Goal: Information Seeking & Learning: Learn about a topic

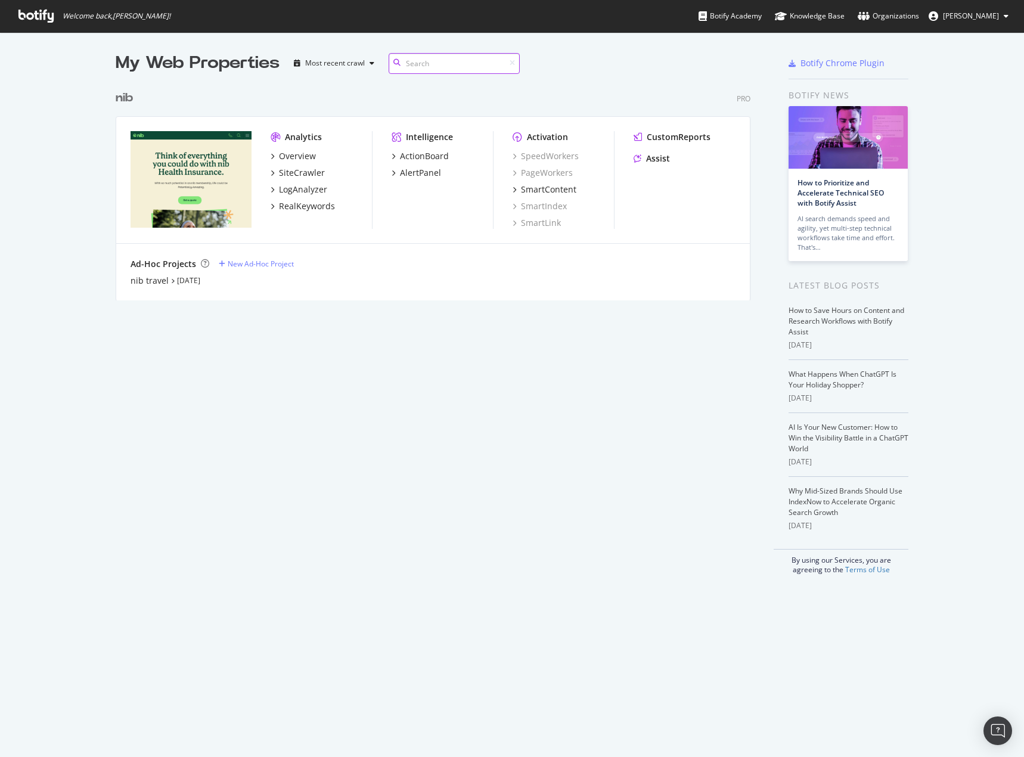
scroll to position [748, 1006]
click at [416, 159] on div "ActionBoard" at bounding box center [424, 156] width 49 height 12
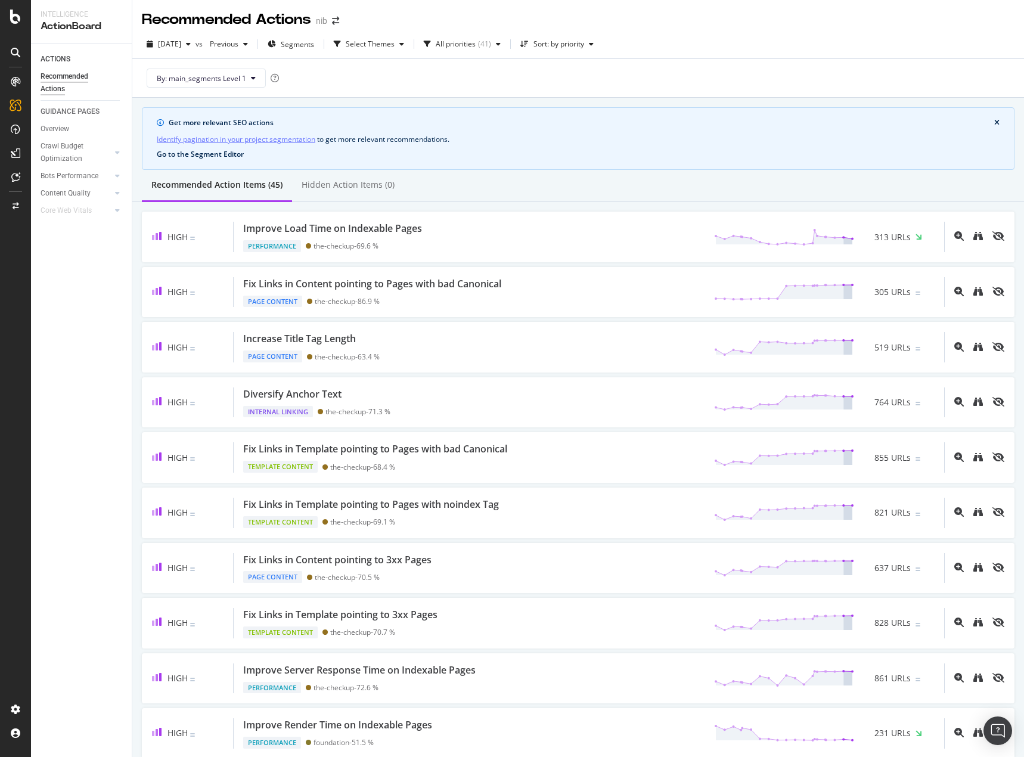
click at [215, 157] on button "Go to the Segment Editor" at bounding box center [200, 154] width 87 height 8
click at [256, 76] on button "By: main_segments Level 1" at bounding box center [206, 78] width 119 height 19
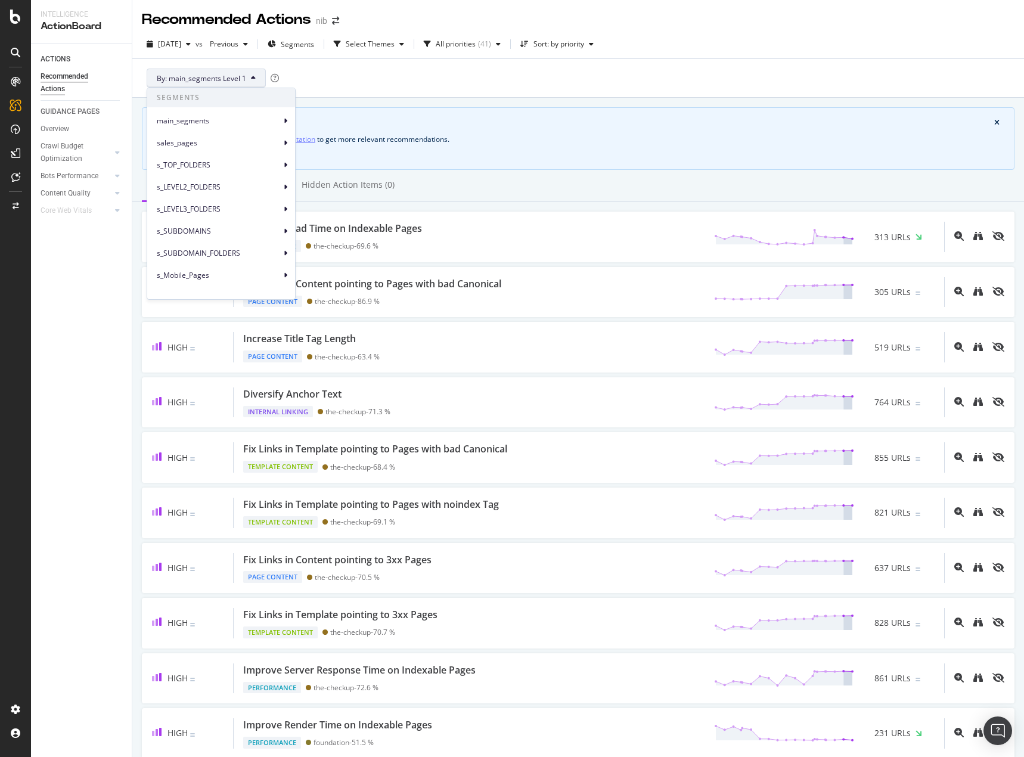
click at [485, 82] on div "By: main_segments Level 1" at bounding box center [578, 78] width 872 height 38
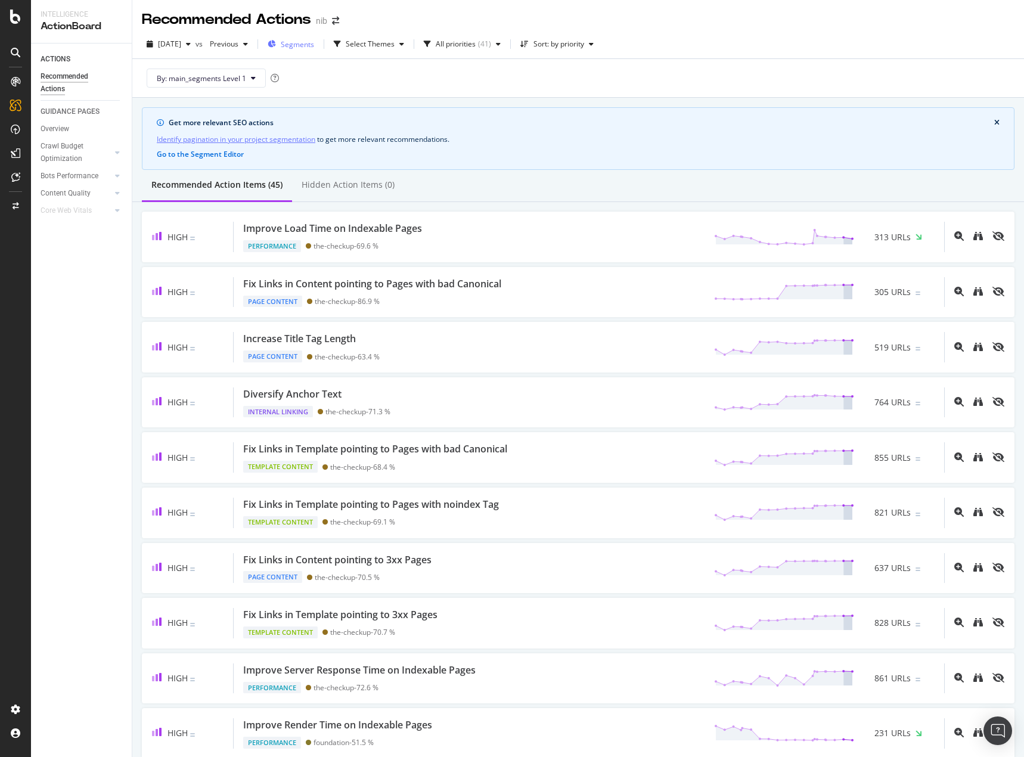
click at [311, 41] on span "Segments" at bounding box center [297, 44] width 33 height 10
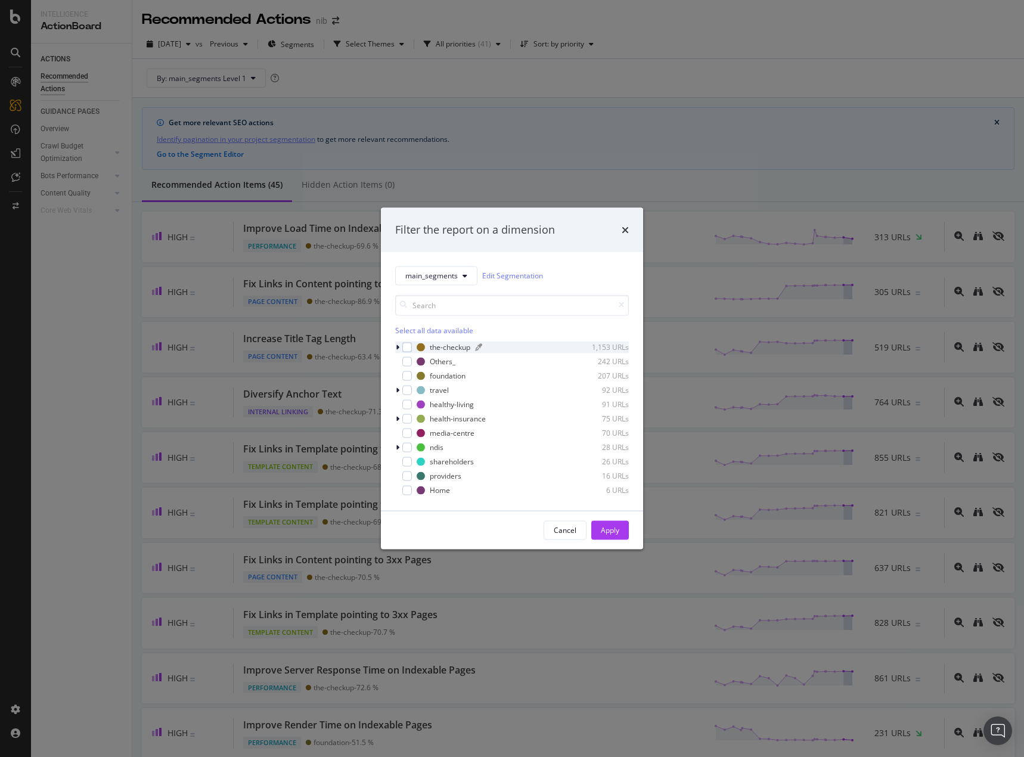
click at [440, 346] on div "the-checkup" at bounding box center [450, 347] width 41 height 10
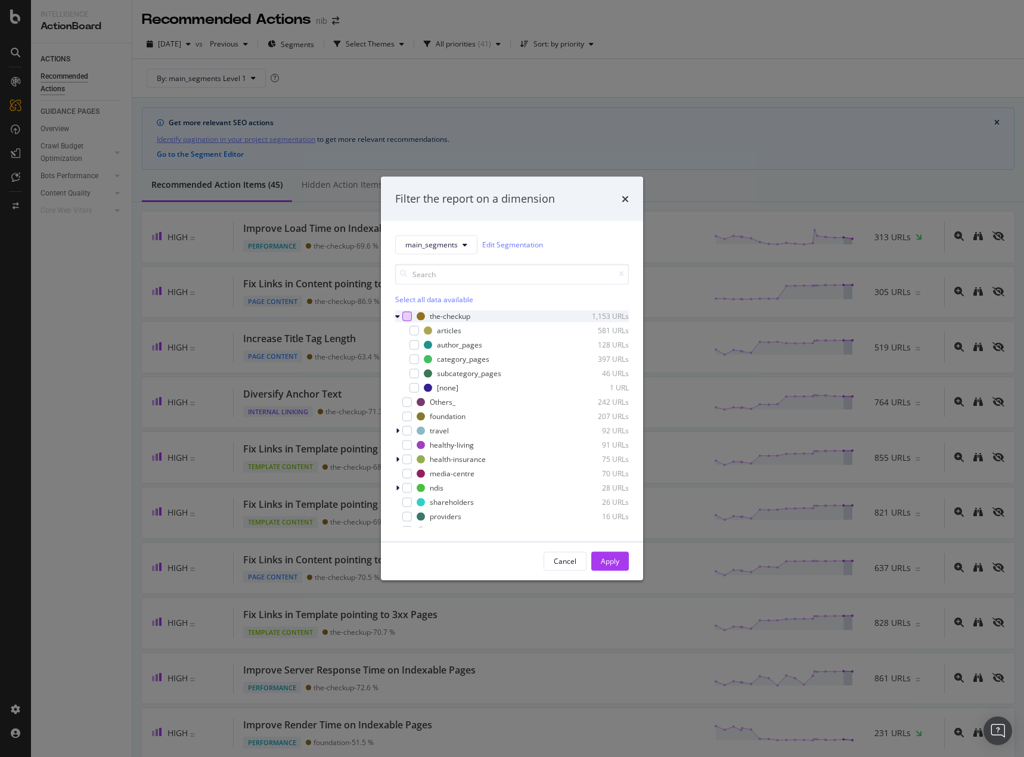
click at [402, 315] on div "modal" at bounding box center [407, 316] width 10 height 10
click at [602, 563] on div "Apply" at bounding box center [610, 561] width 18 height 10
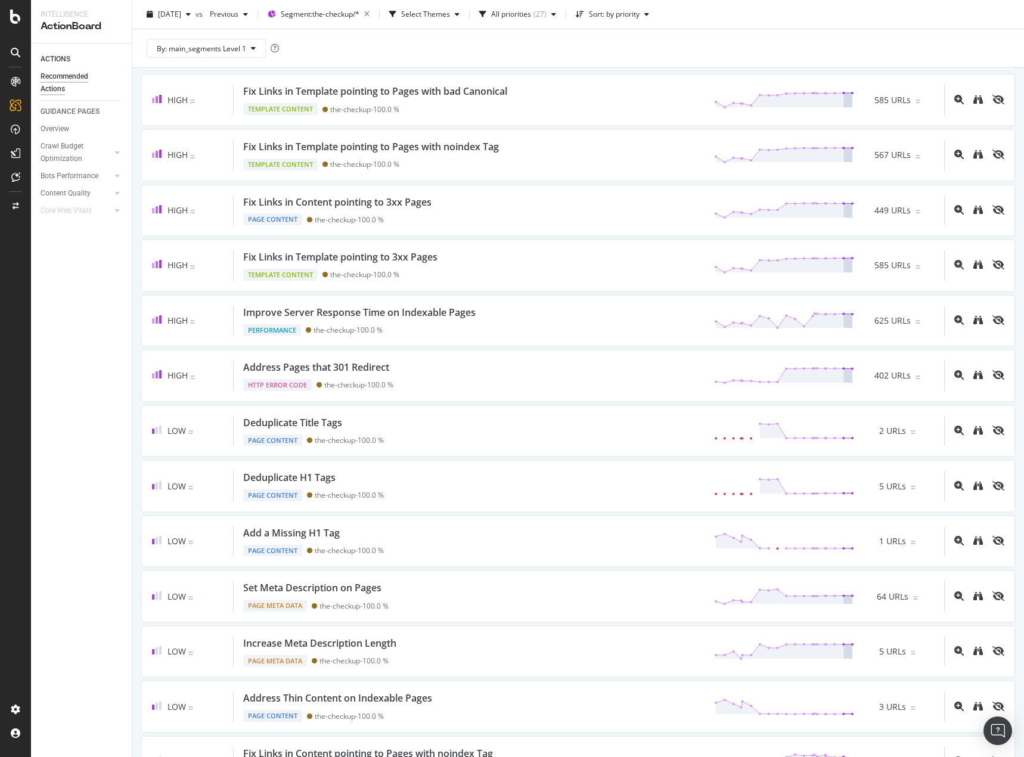
scroll to position [775, 0]
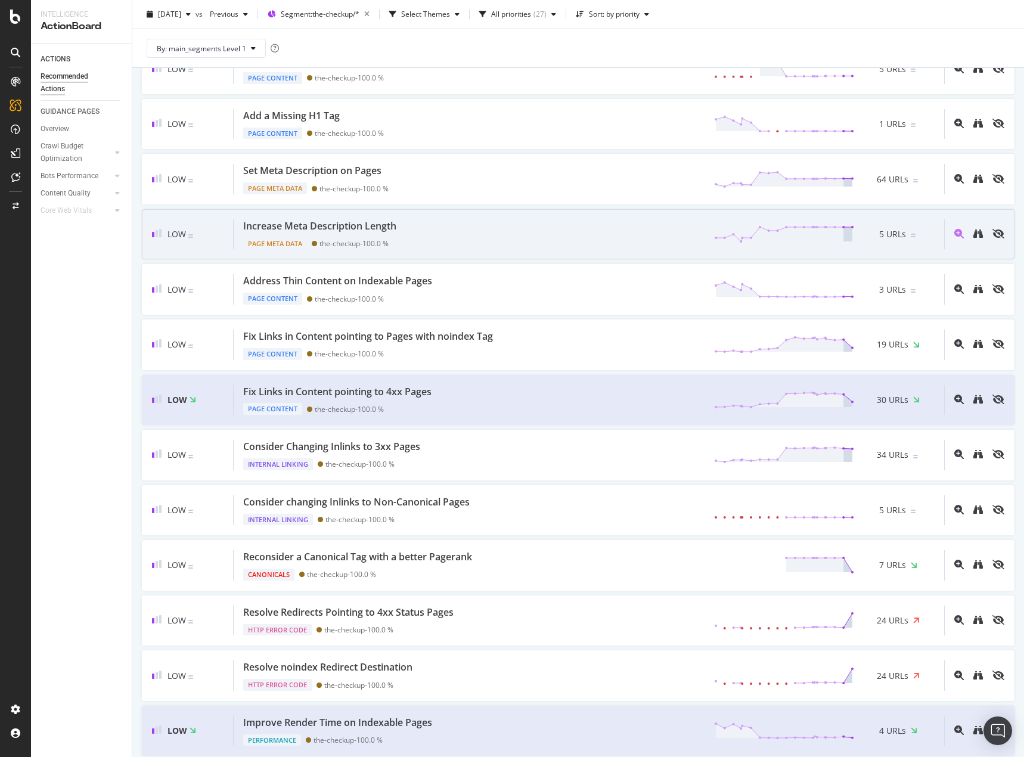
click at [443, 227] on div "Increase Meta Description Length Page Meta Data the-checkup - 100.0 % 5 URLs" at bounding box center [589, 234] width 710 height 30
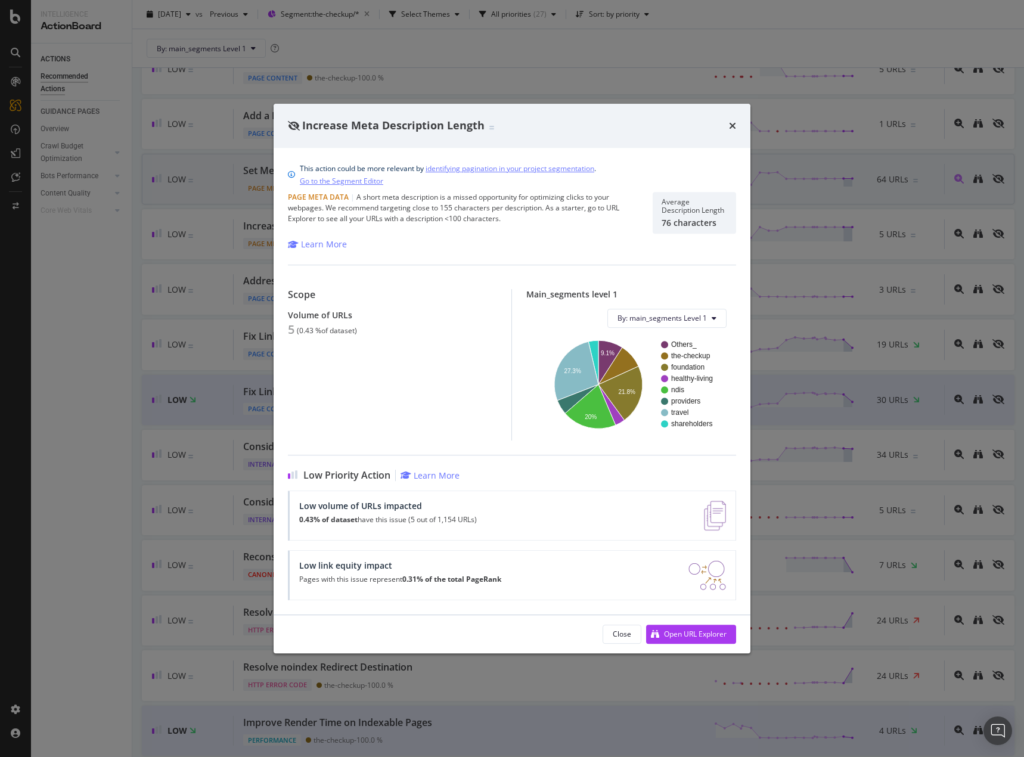
drag, startPoint x: 732, startPoint y: 126, endPoint x: 628, endPoint y: 172, distance: 113.6
click at [732, 126] on icon "times" at bounding box center [732, 126] width 7 height 10
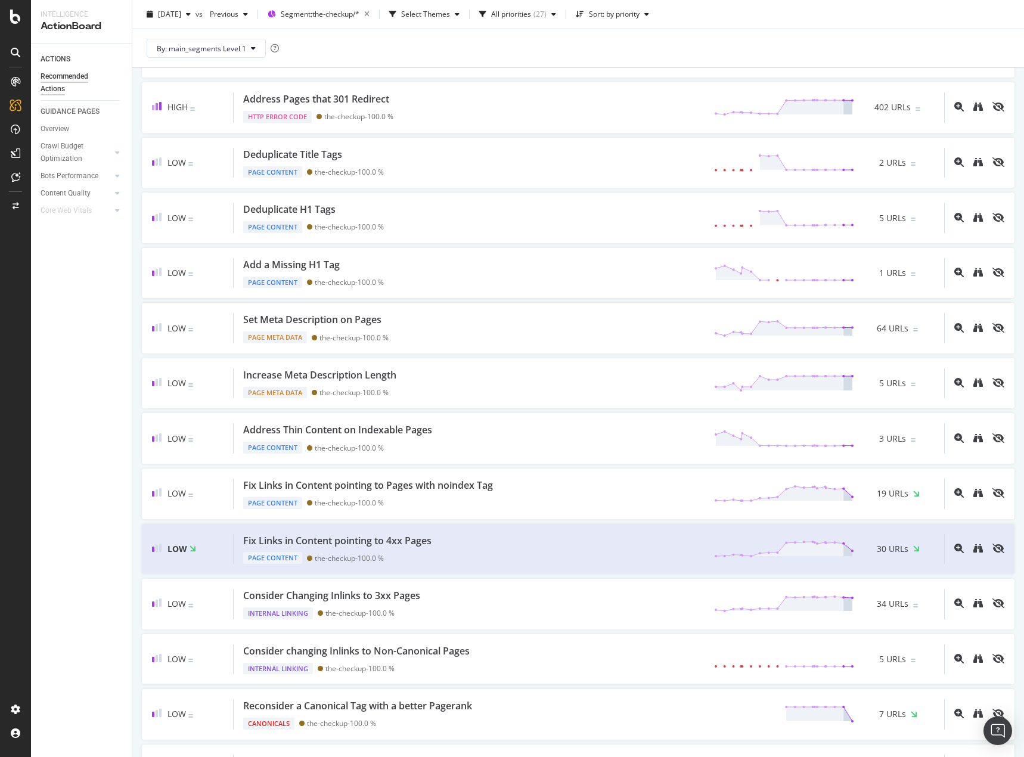
scroll to position [536, 0]
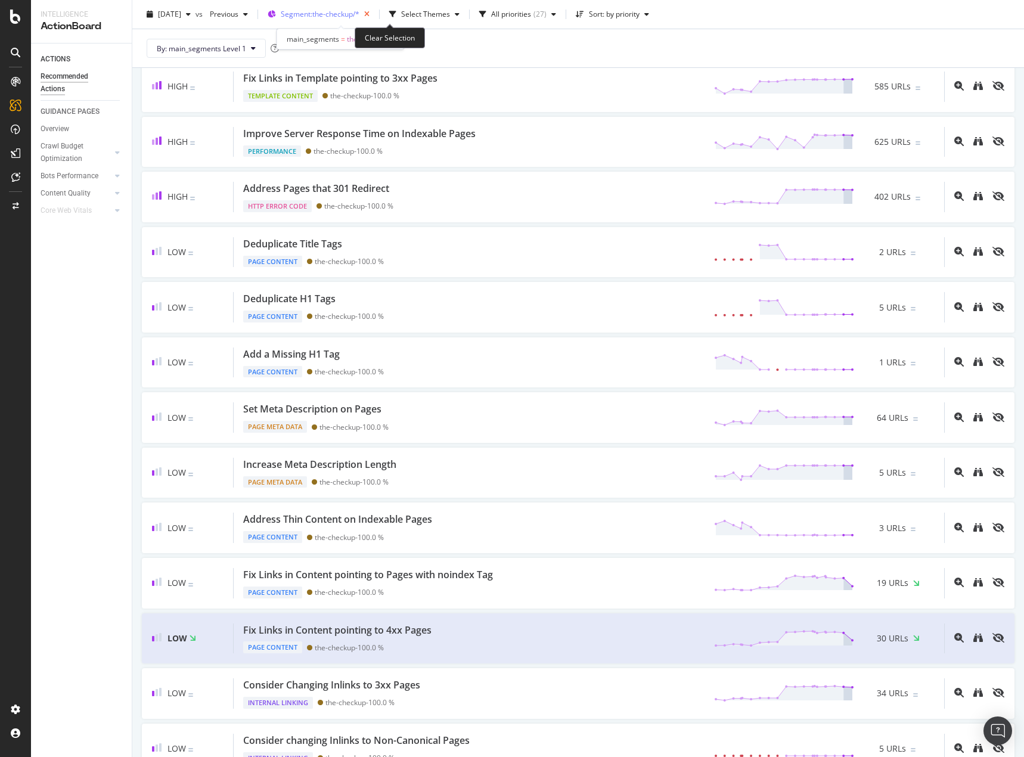
click at [374, 13] on icon "button" at bounding box center [366, 14] width 15 height 17
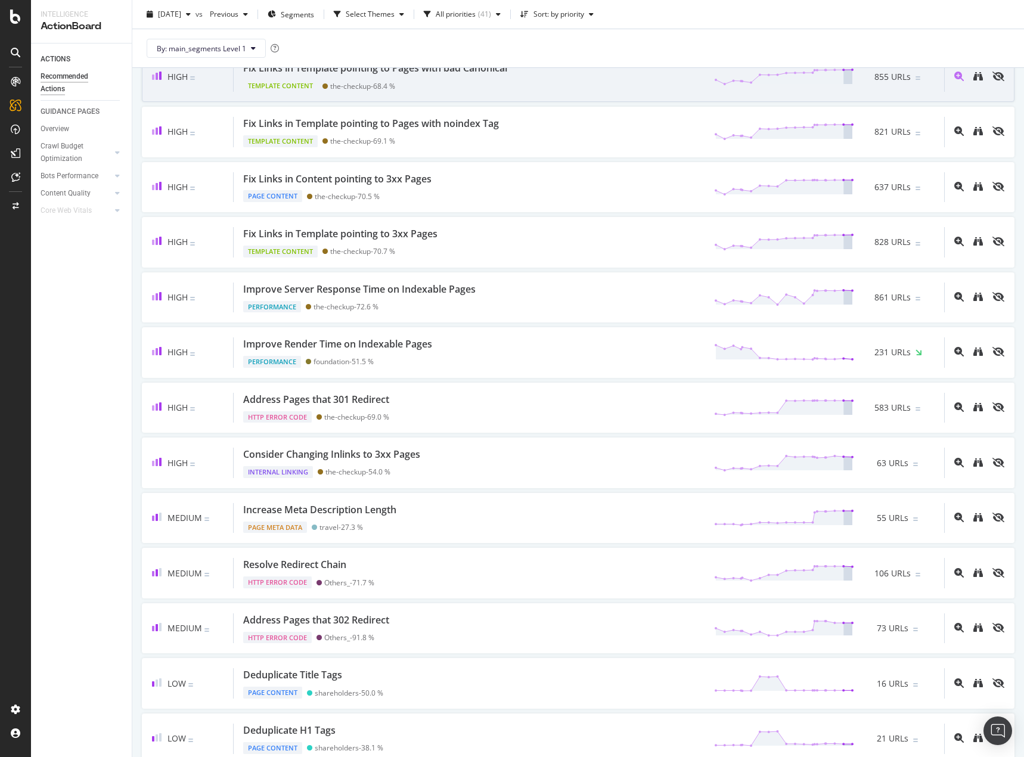
scroll to position [417, 0]
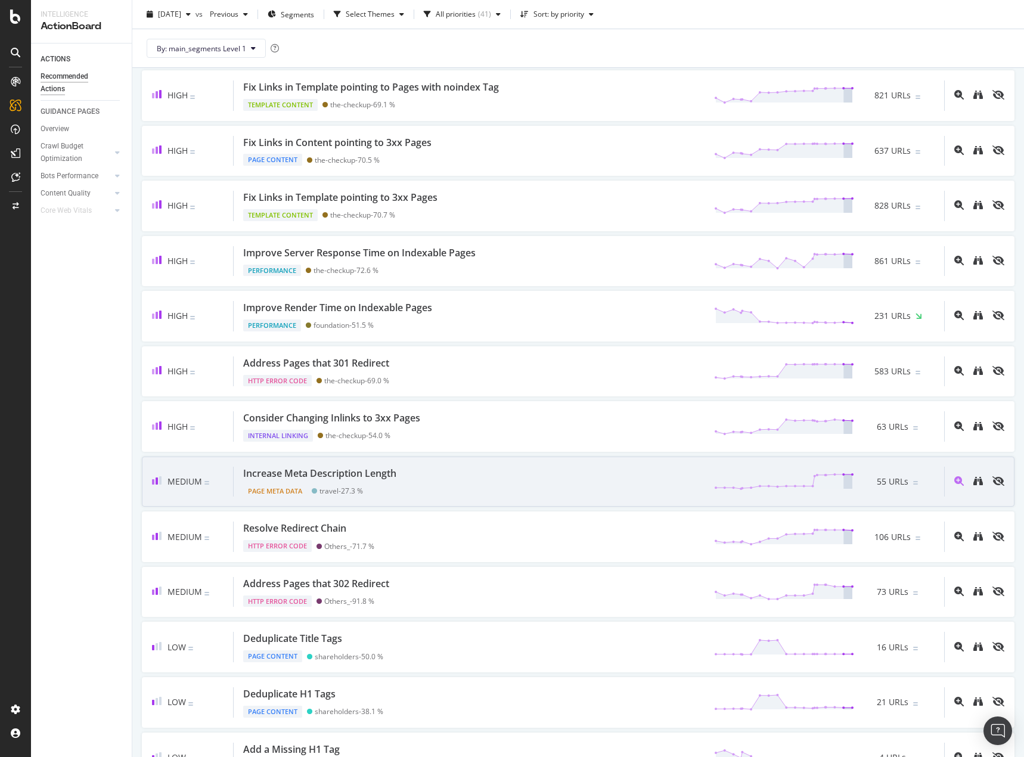
click at [478, 470] on div "Increase Meta Description Length Page Meta Data travel - 27.3 % 55 URLs" at bounding box center [589, 482] width 710 height 30
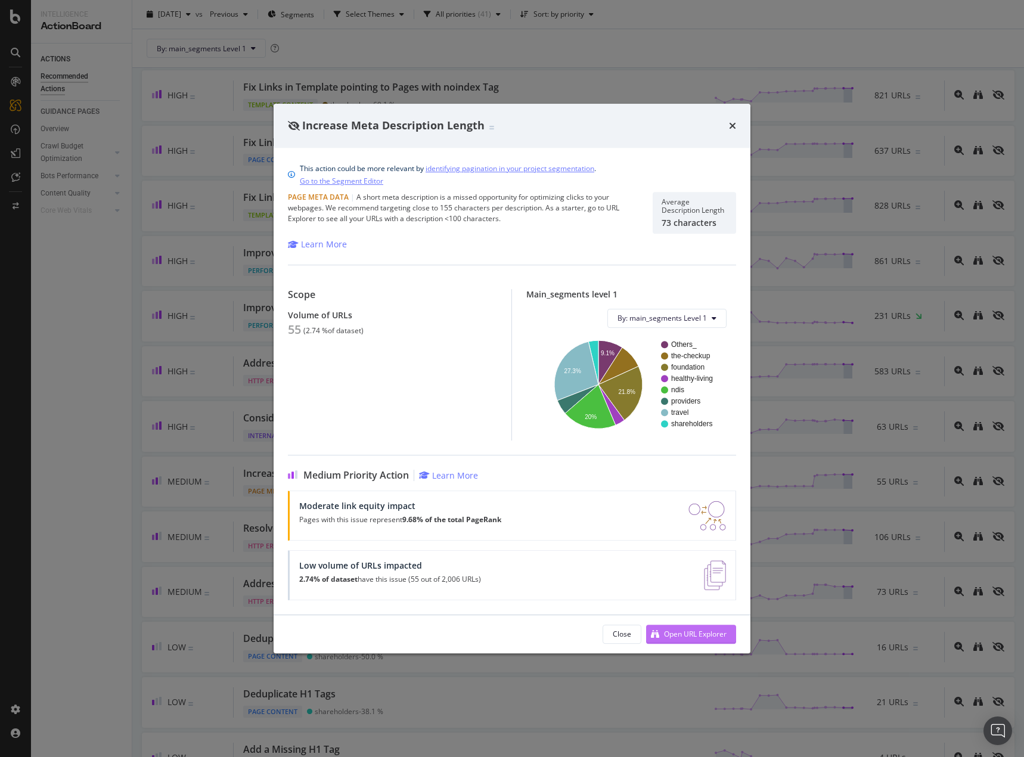
click at [685, 639] on div "Open URL Explorer" at bounding box center [686, 634] width 80 height 18
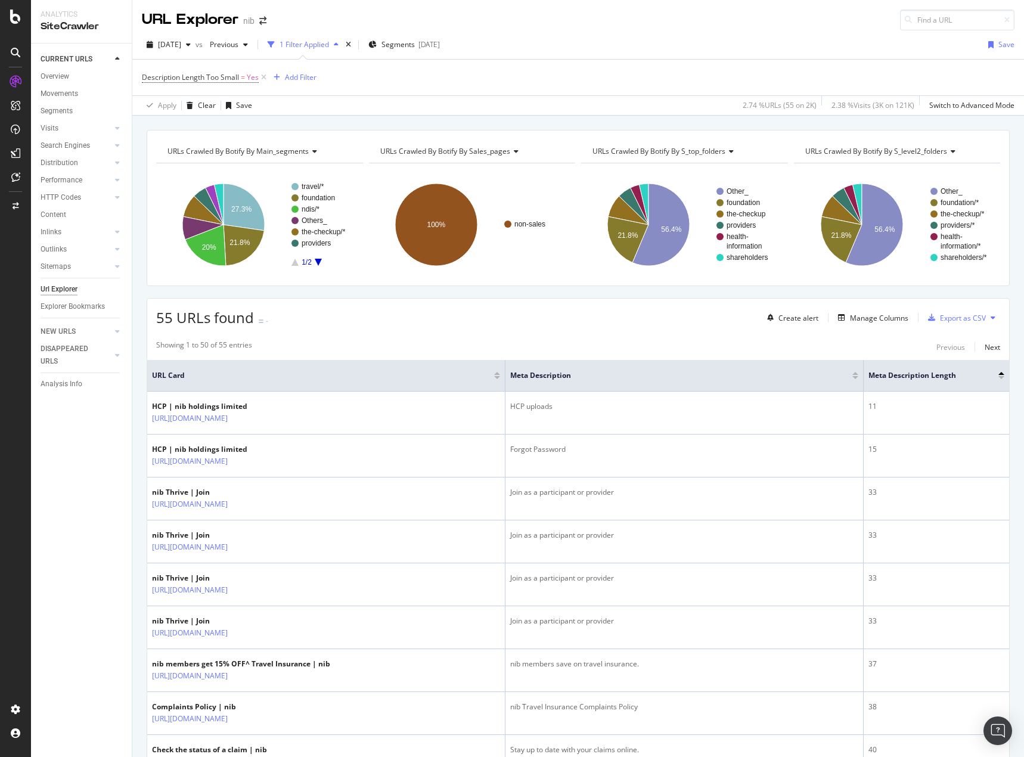
click at [94, 508] on div "CURRENT URLS Overview Movements Segments Visits Analysis Orphan URLs Search Eng…" at bounding box center [81, 400] width 101 height 713
click at [329, 46] on div "1 Filter Applied" at bounding box center [303, 44] width 49 height 10
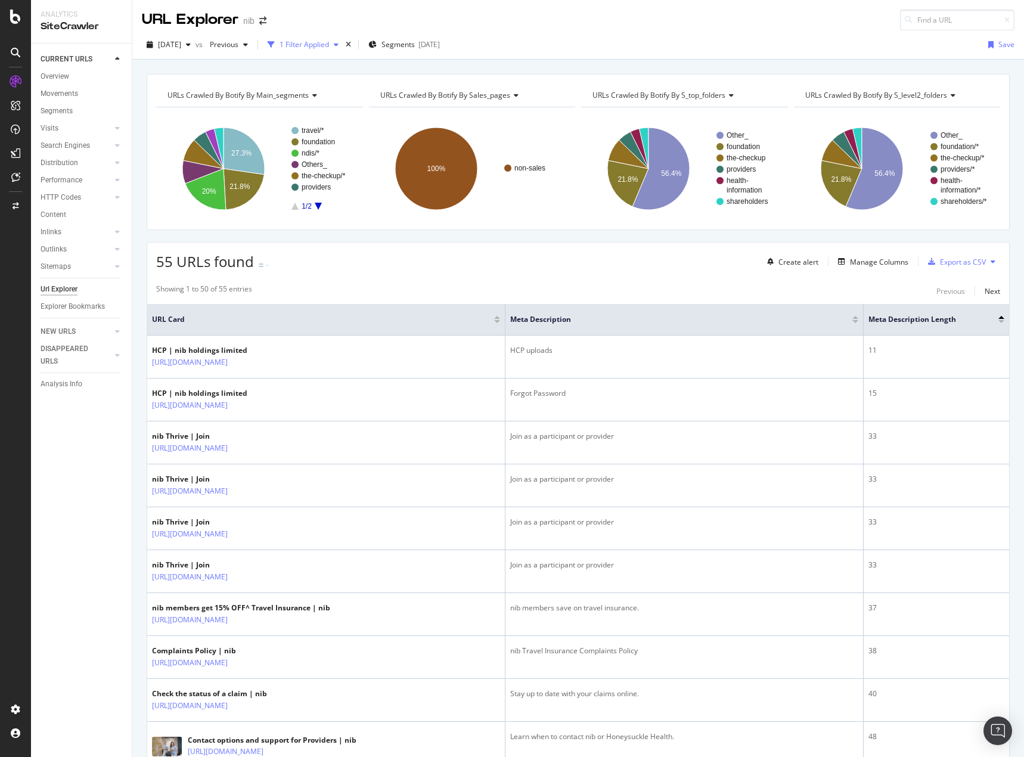
click at [329, 46] on div "1 Filter Applied" at bounding box center [303, 44] width 49 height 10
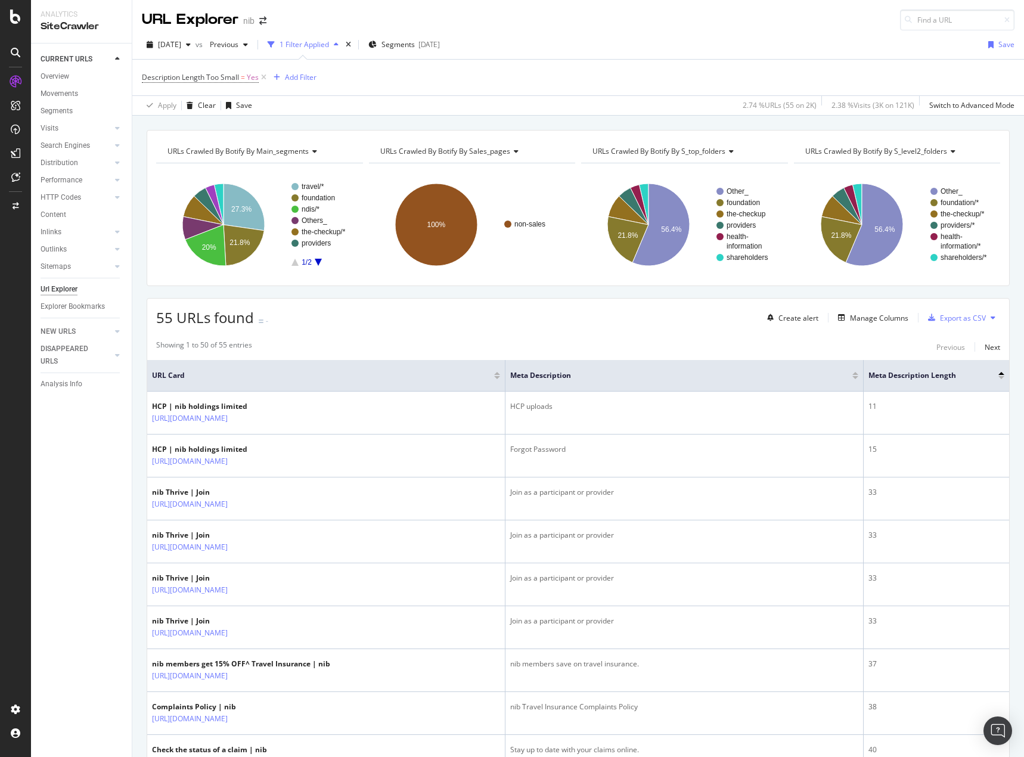
click at [299, 153] on span "URLs Crawled By Botify By main_segments" at bounding box center [237, 151] width 141 height 10
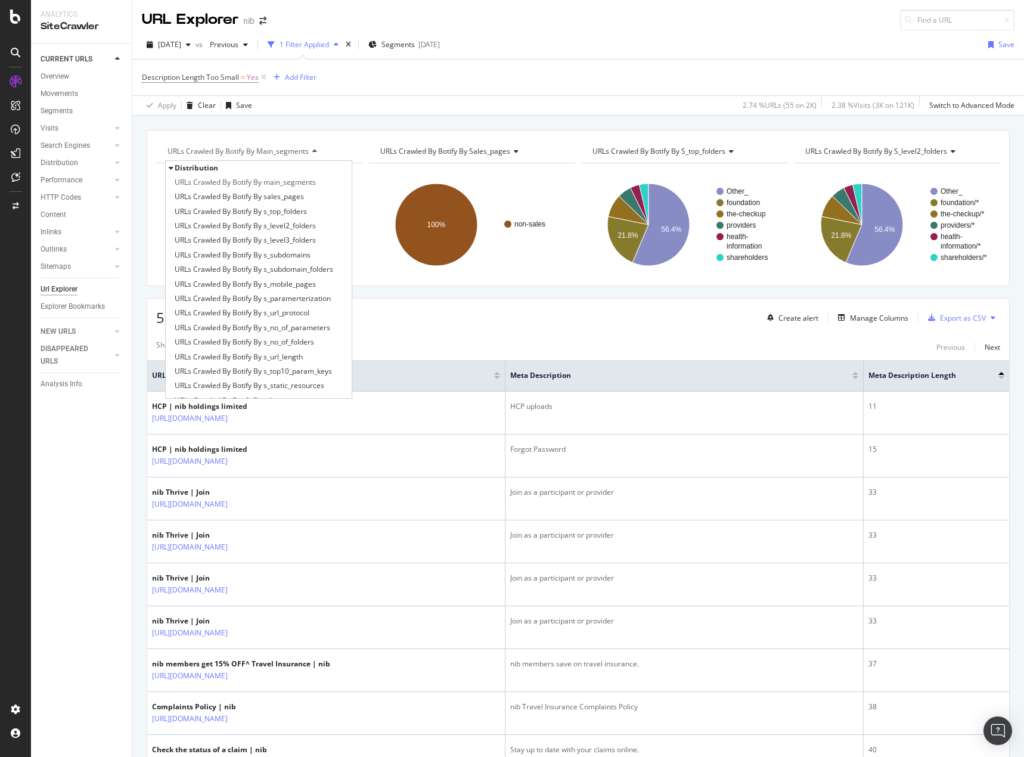
click at [299, 153] on span "URLs Crawled By Botify By main_segments" at bounding box center [237, 151] width 141 height 10
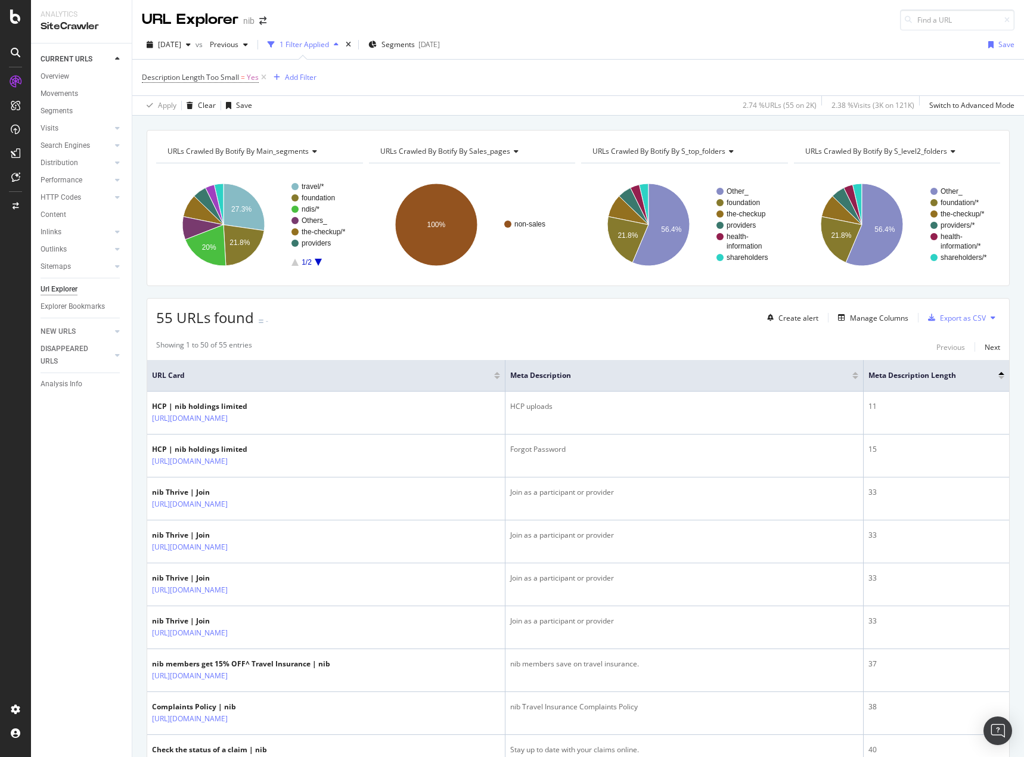
click at [319, 49] on div "1 Filter Applied" at bounding box center [303, 44] width 49 height 10
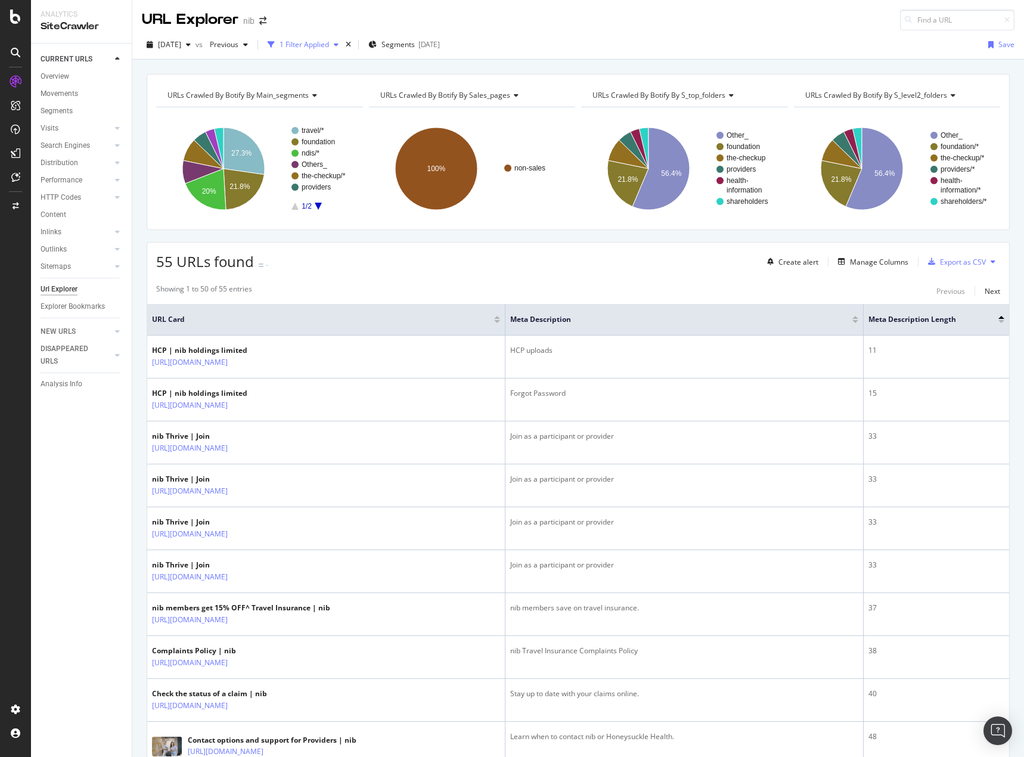
click at [319, 46] on div "1 Filter Applied" at bounding box center [303, 44] width 49 height 10
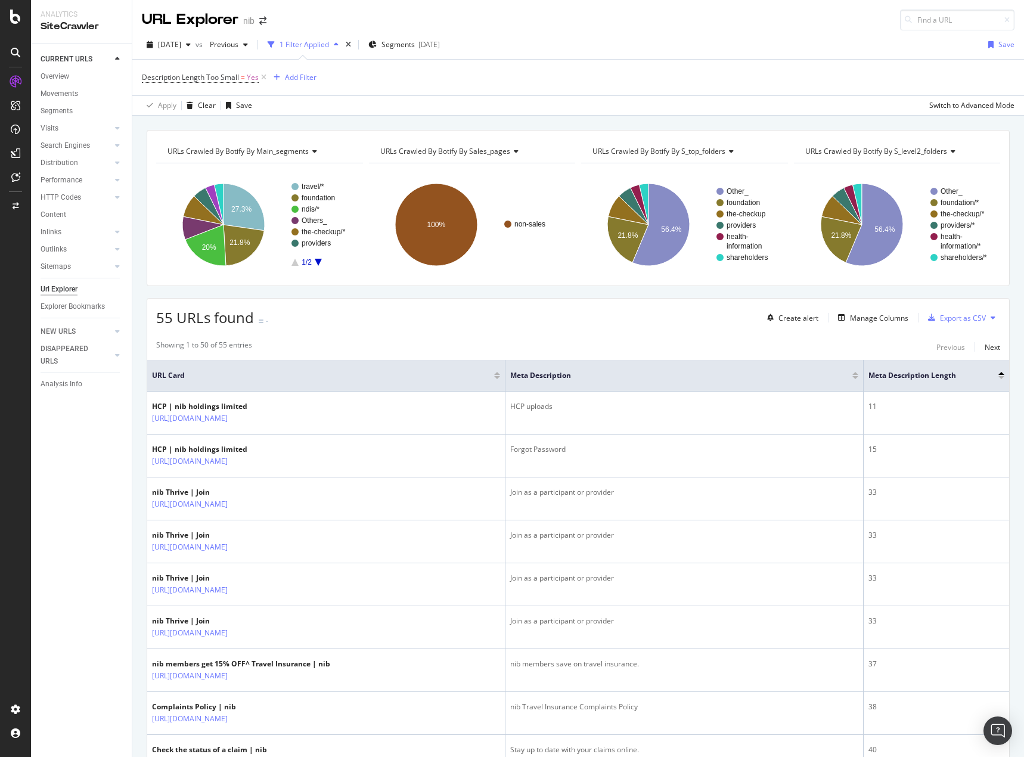
click at [318, 46] on div "1 Filter Applied" at bounding box center [303, 44] width 49 height 10
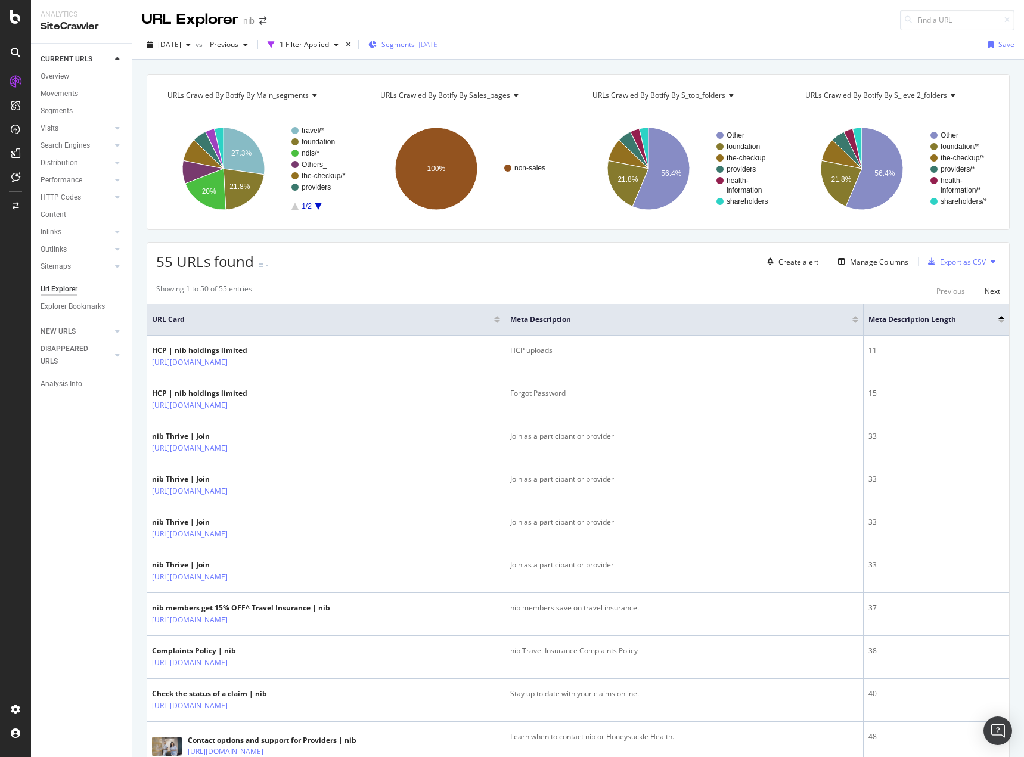
click at [414, 46] on span "Segments" at bounding box center [397, 44] width 33 height 10
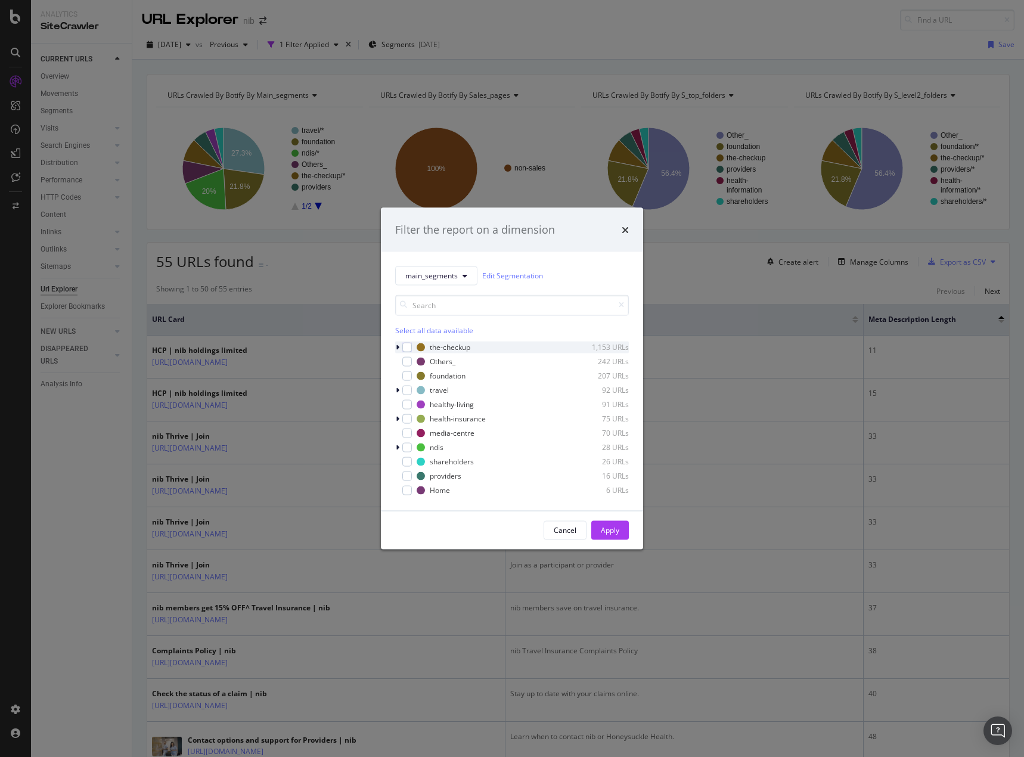
click at [430, 352] on div "the-checkup 1,153 URLs" at bounding box center [512, 347] width 234 height 12
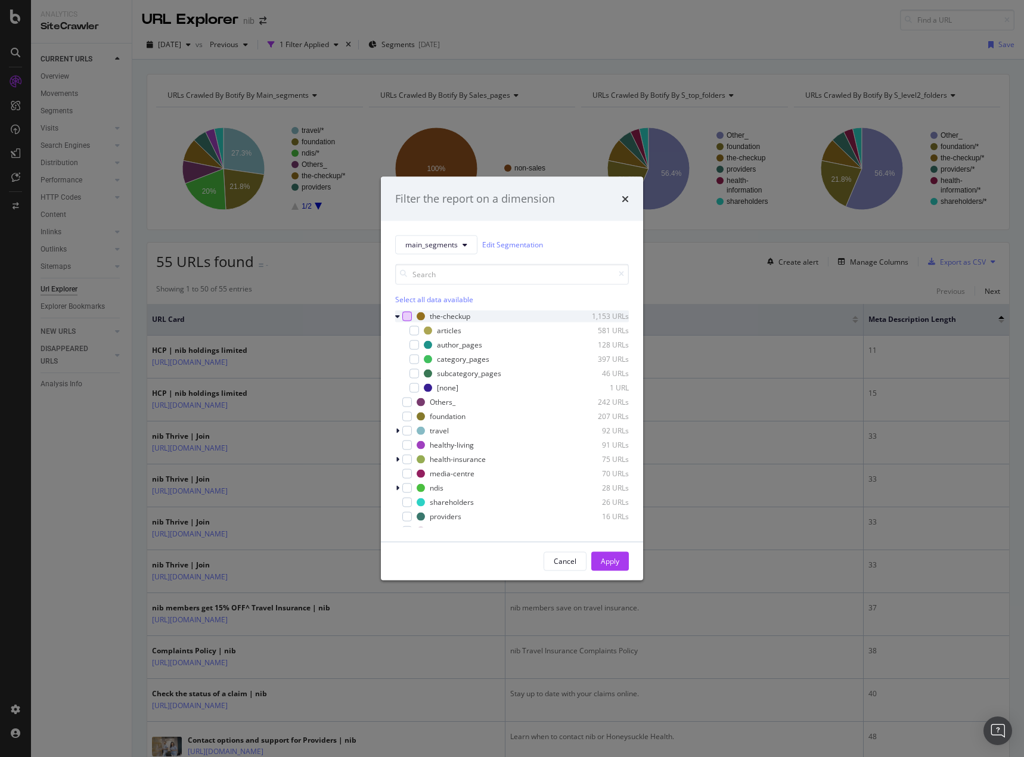
click at [406, 313] on div "modal" at bounding box center [407, 316] width 10 height 10
click at [433, 458] on div "health-insurance" at bounding box center [458, 459] width 56 height 10
click at [405, 461] on div "modal" at bounding box center [407, 459] width 10 height 10
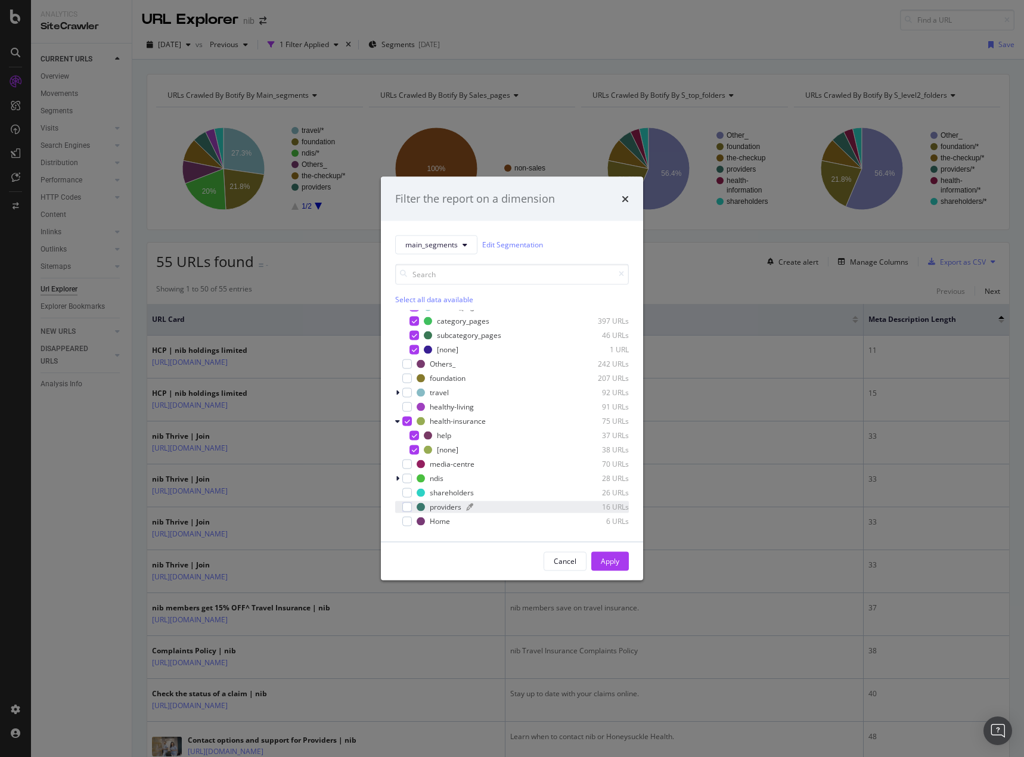
click at [433, 508] on div "providers" at bounding box center [446, 507] width 32 height 10
click at [437, 523] on div "Home" at bounding box center [440, 521] width 20 height 10
click at [617, 561] on div "Apply" at bounding box center [610, 561] width 18 height 10
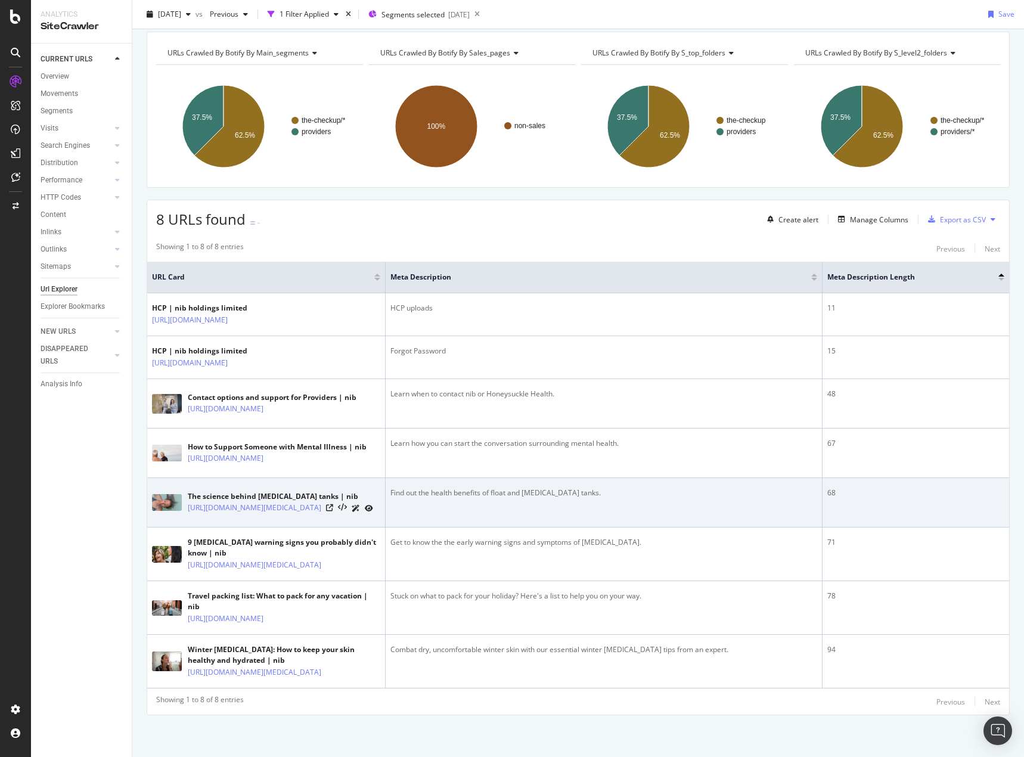
scroll to position [197, 0]
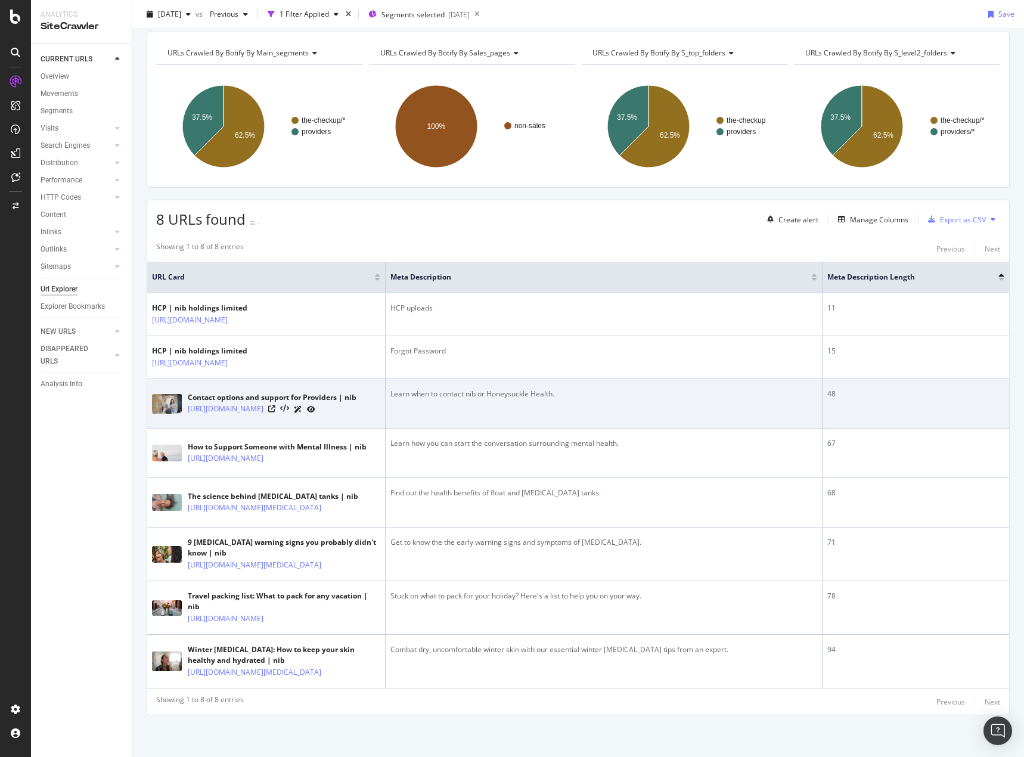
drag, startPoint x: 312, startPoint y: 275, endPoint x: 576, endPoint y: 297, distance: 264.4
click at [576, 379] on td "Learn when to contact nib or Honeysuckle Health." at bounding box center [604, 403] width 437 height 49
click at [275, 405] on icon at bounding box center [271, 408] width 7 height 7
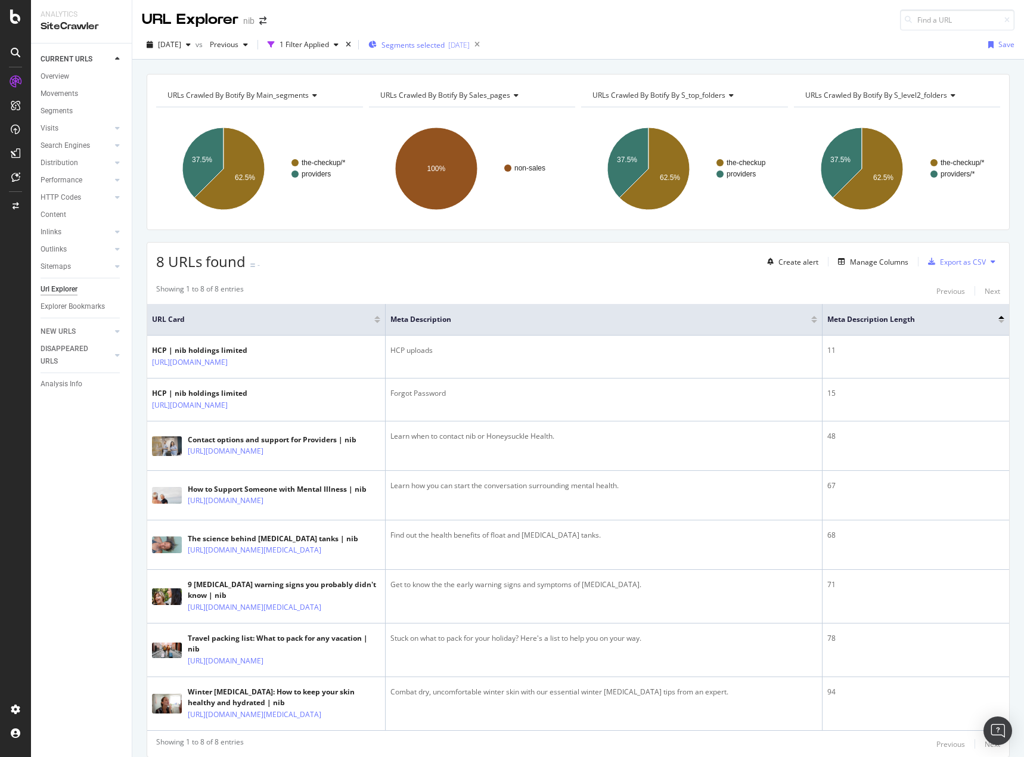
click at [436, 49] on span "Segments selected" at bounding box center [412, 45] width 63 height 10
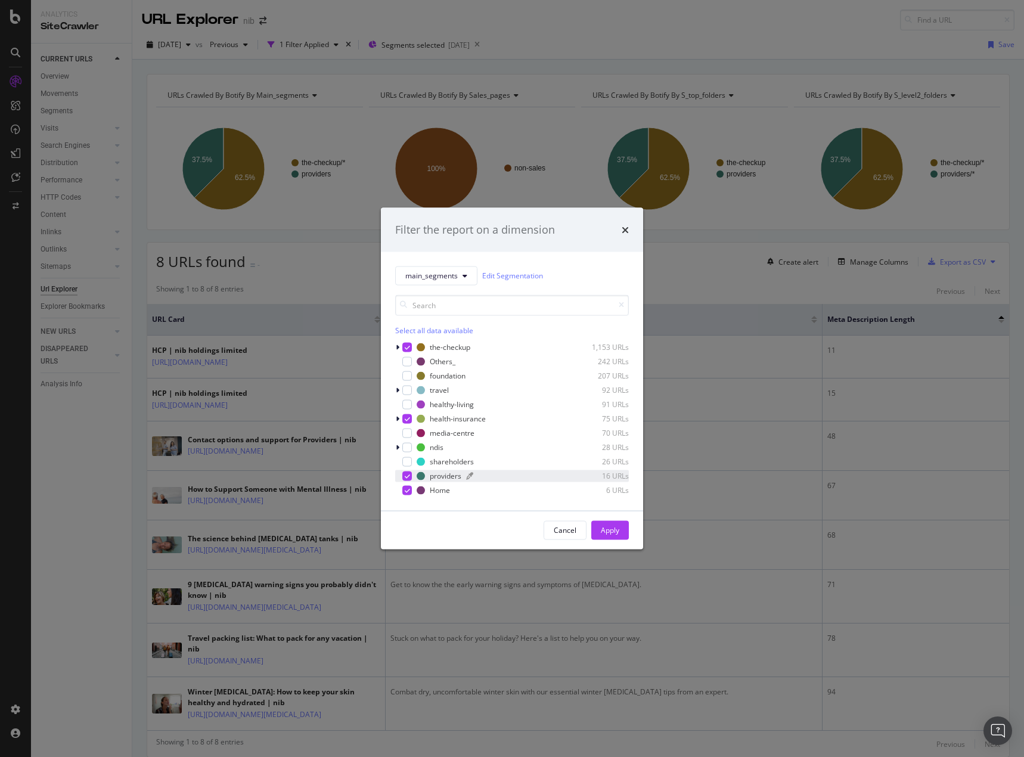
click at [431, 477] on div "providers" at bounding box center [446, 476] width 32 height 10
click at [608, 529] on div "Apply" at bounding box center [610, 530] width 18 height 10
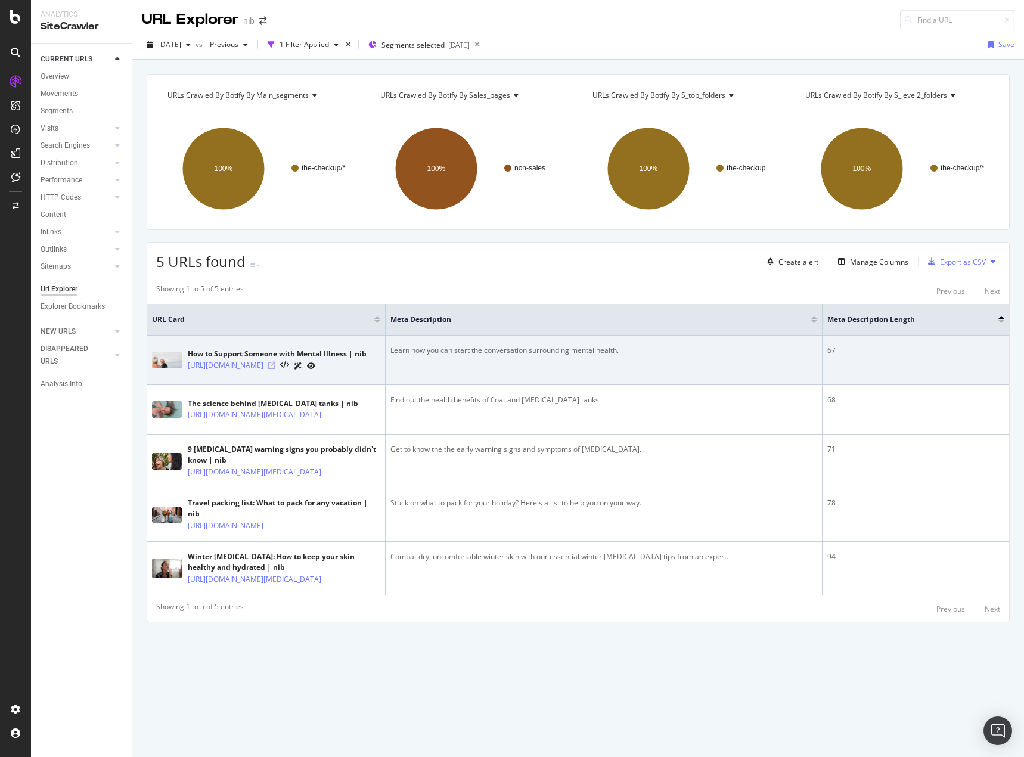
click at [275, 369] on icon at bounding box center [271, 365] width 7 height 7
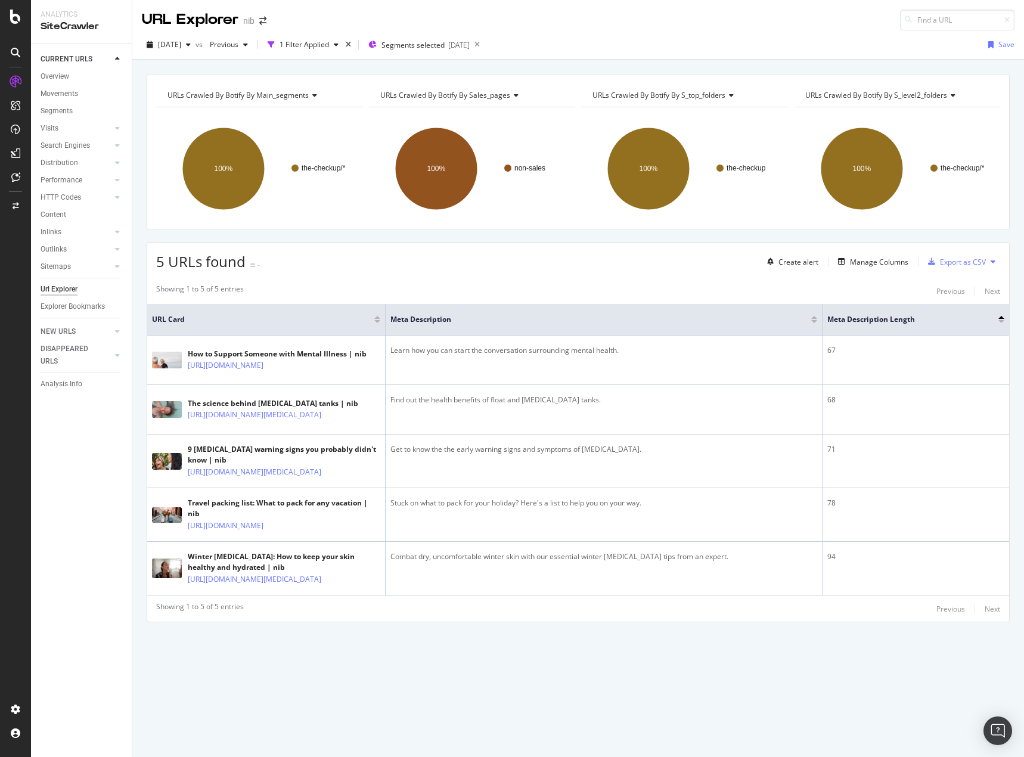
click at [990, 260] on icon at bounding box center [992, 261] width 5 height 7
click at [940, 260] on span "Export XML Sitemaps" at bounding box center [932, 262] width 70 height 11
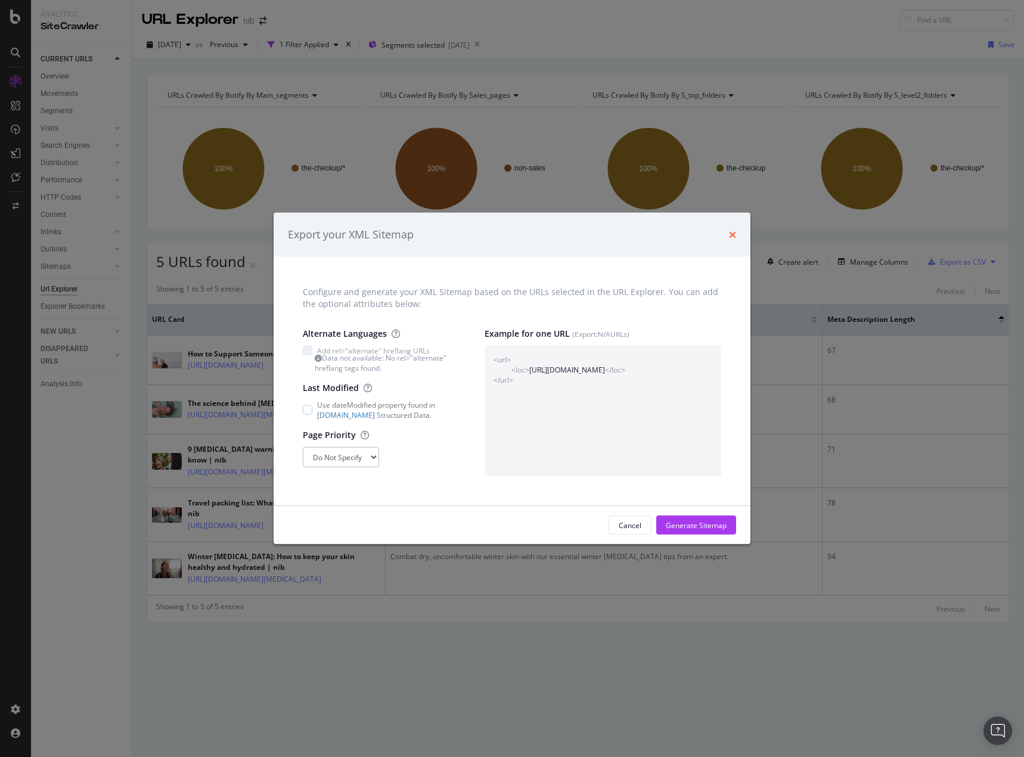
click at [734, 234] on icon "times" at bounding box center [732, 235] width 7 height 10
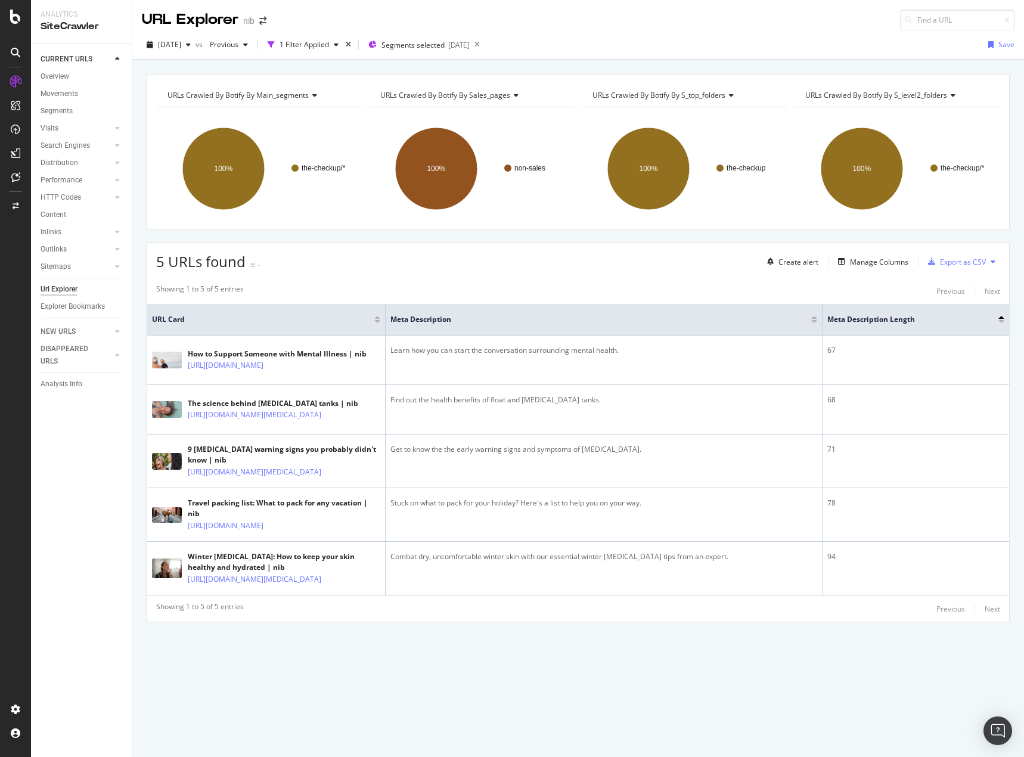
click at [990, 263] on icon at bounding box center [992, 261] width 5 height 7
click at [800, 290] on div "Showing 1 to 5 of 5 entries Previous Next" at bounding box center [578, 291] width 862 height 14
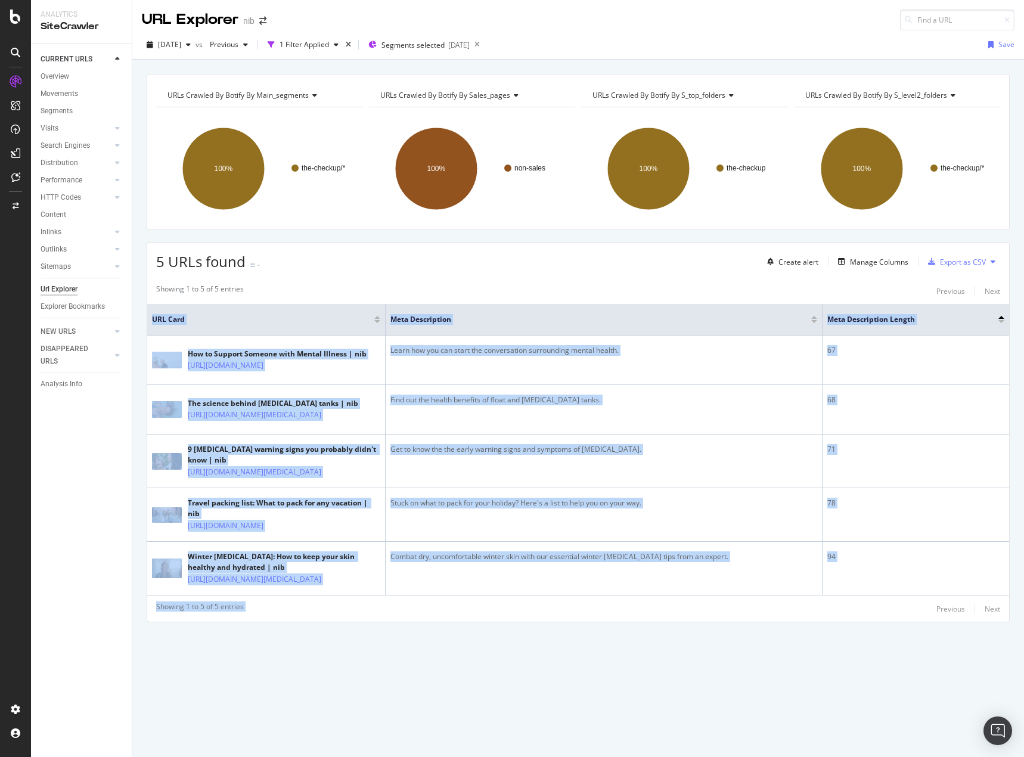
scroll to position [34, 0]
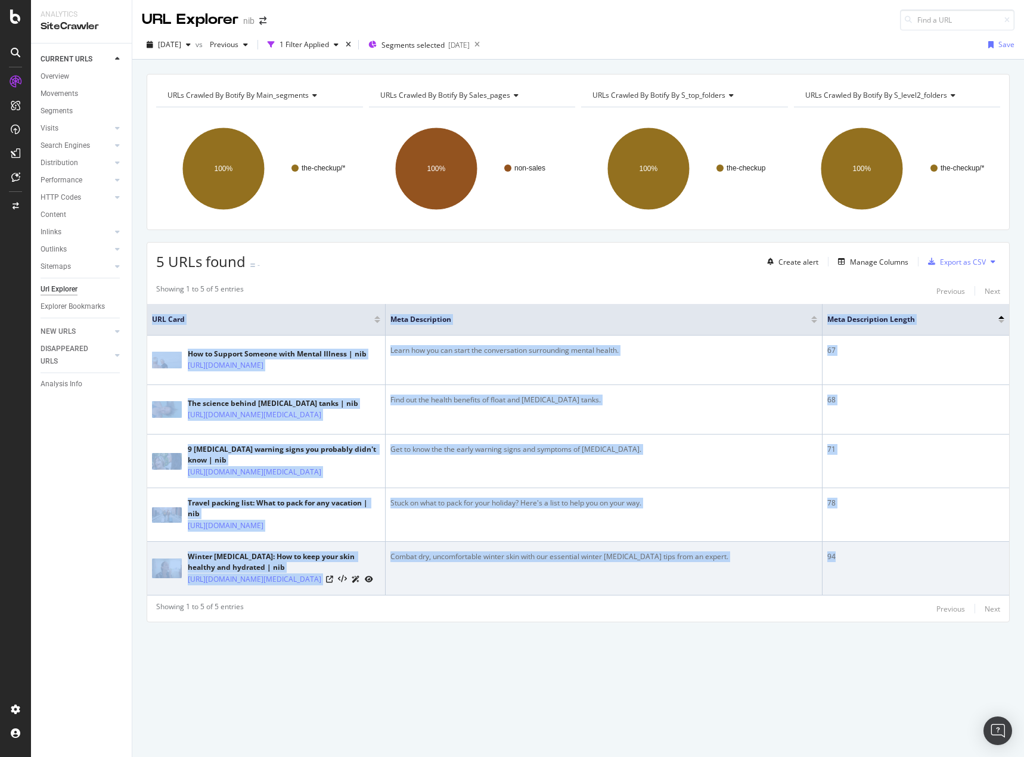
drag, startPoint x: 185, startPoint y: 335, endPoint x: 852, endPoint y: 682, distance: 751.7
click at [852, 595] on table "URL Card Meta Description Meta Description Length How to Support Someone with M…" at bounding box center [578, 449] width 862 height 291
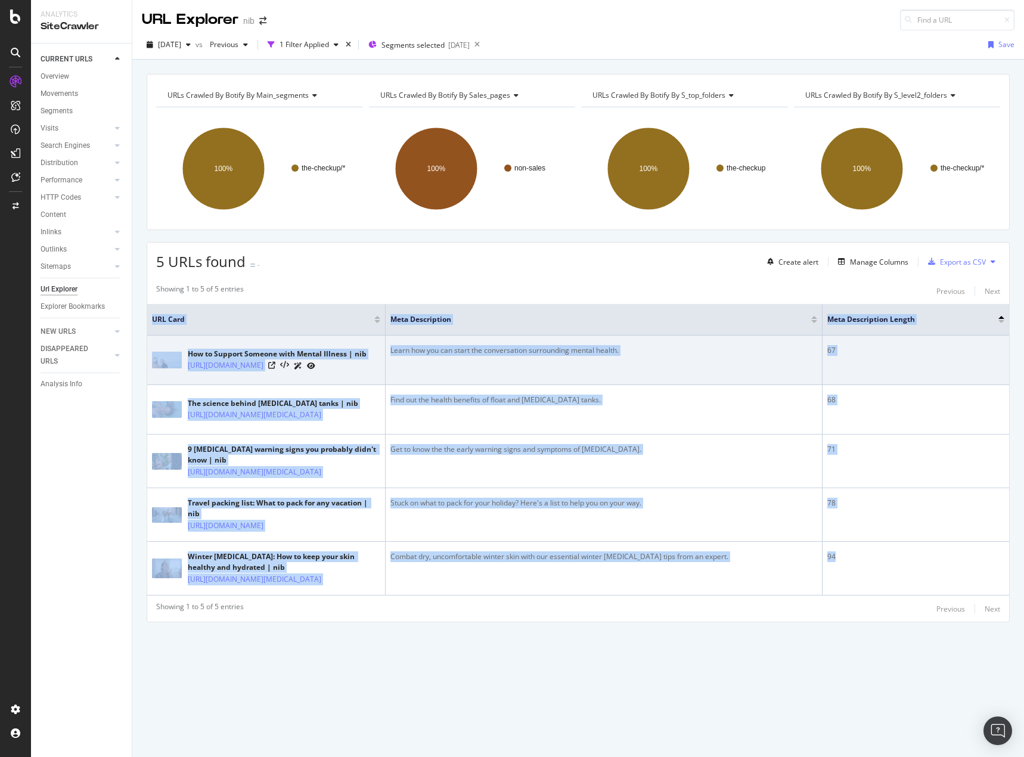
click at [710, 336] on td "Learn how you can start the conversation surrounding mental health." at bounding box center [604, 360] width 437 height 49
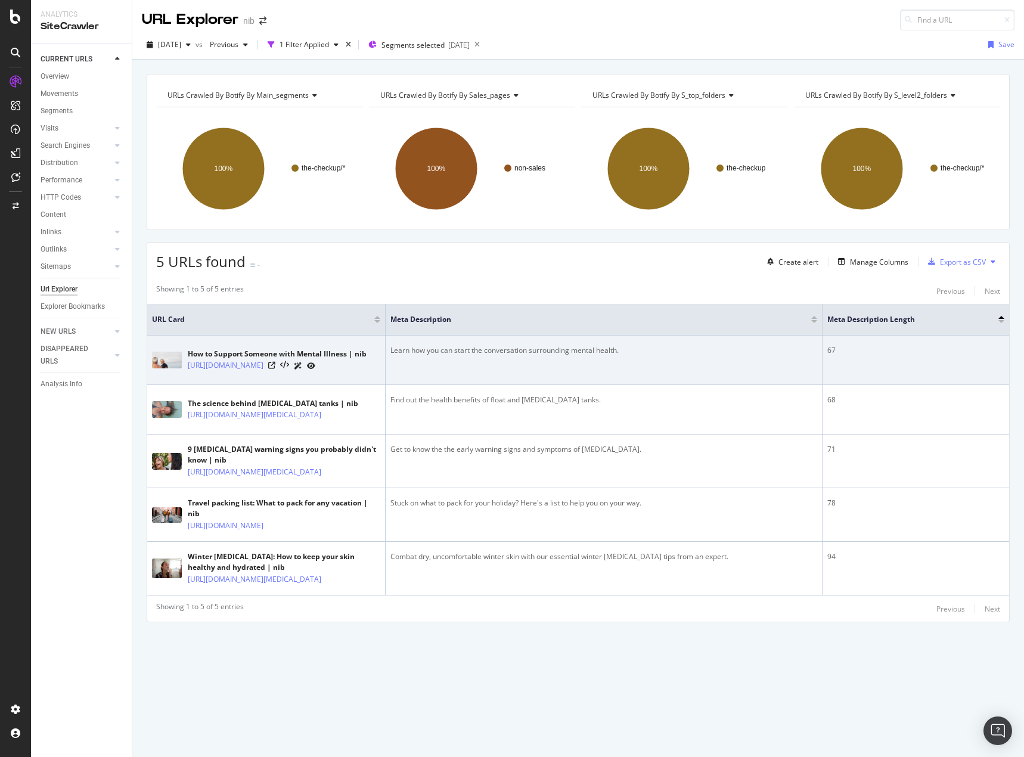
scroll to position [0, 0]
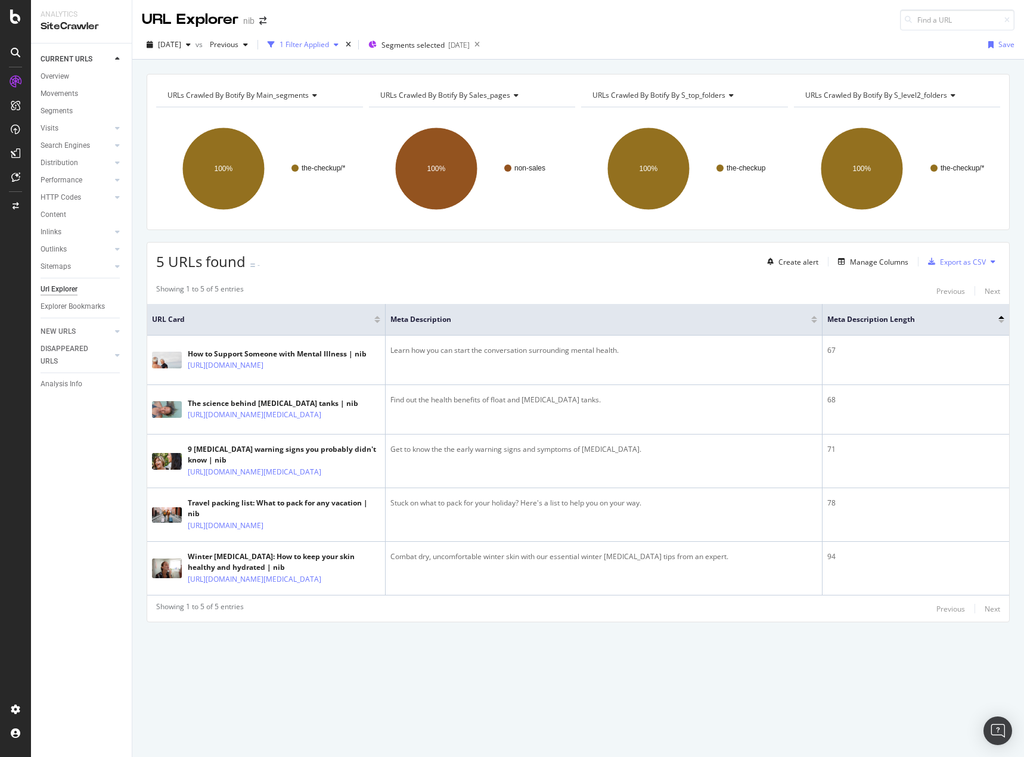
click at [334, 39] on div "1 Filter Applied" at bounding box center [303, 45] width 80 height 18
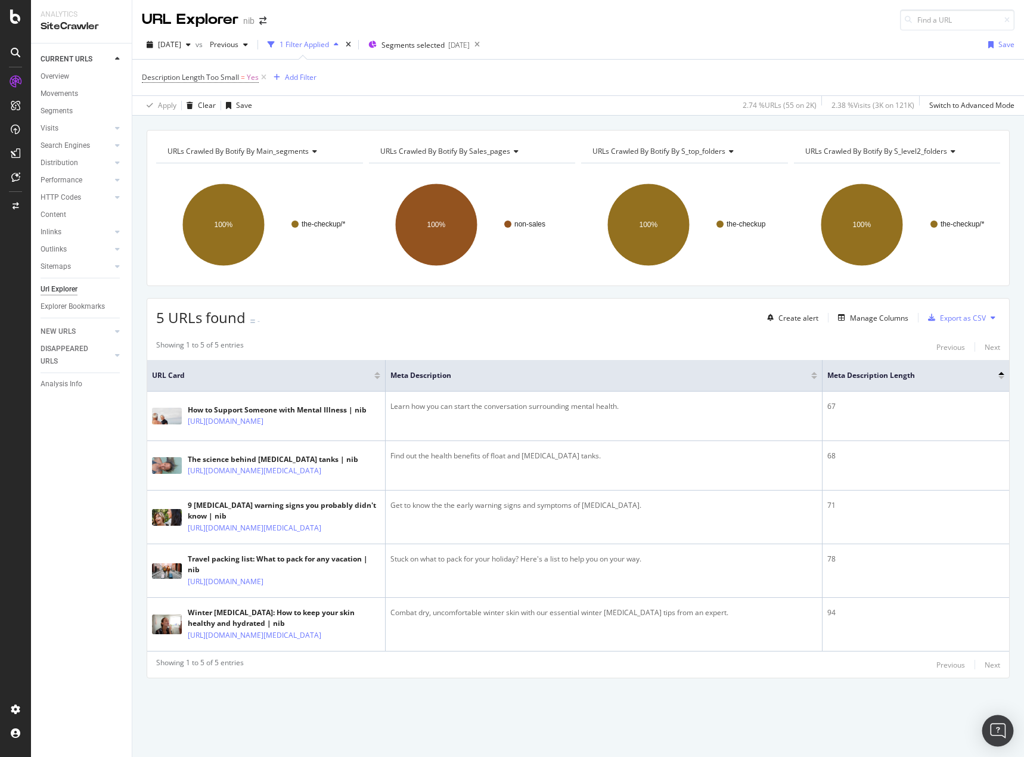
click at [992, 731] on img "Open Intercom Messenger" at bounding box center [997, 730] width 15 height 15
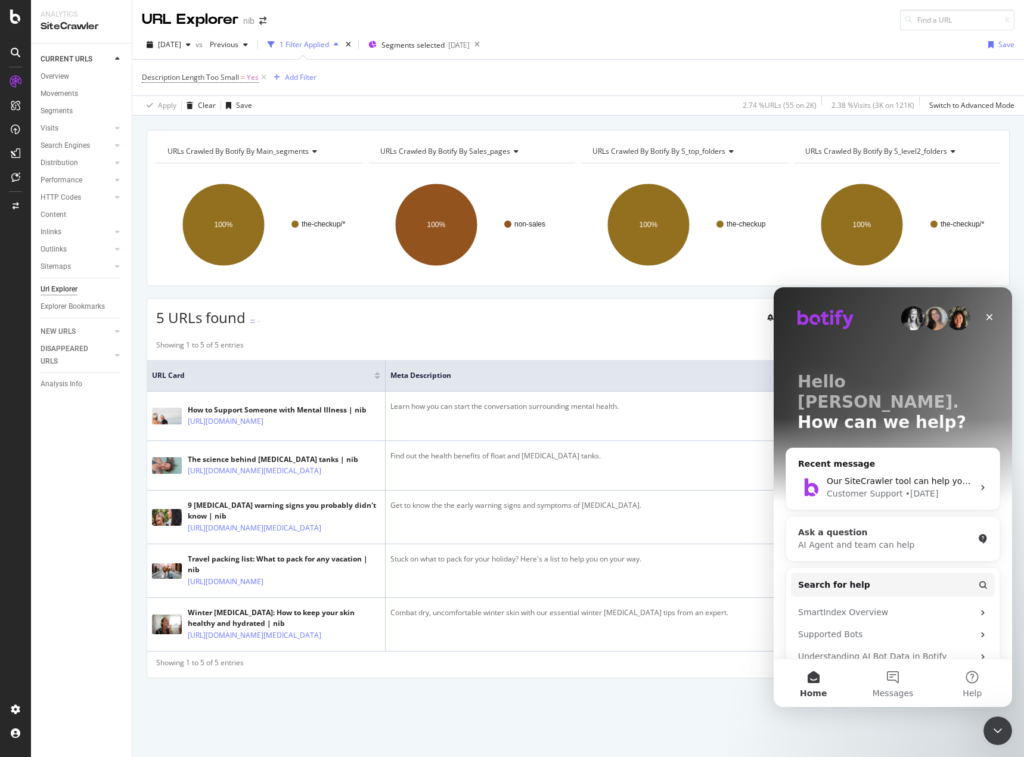
click at [888, 539] on div "AI Agent and team can help" at bounding box center [885, 545] width 175 height 13
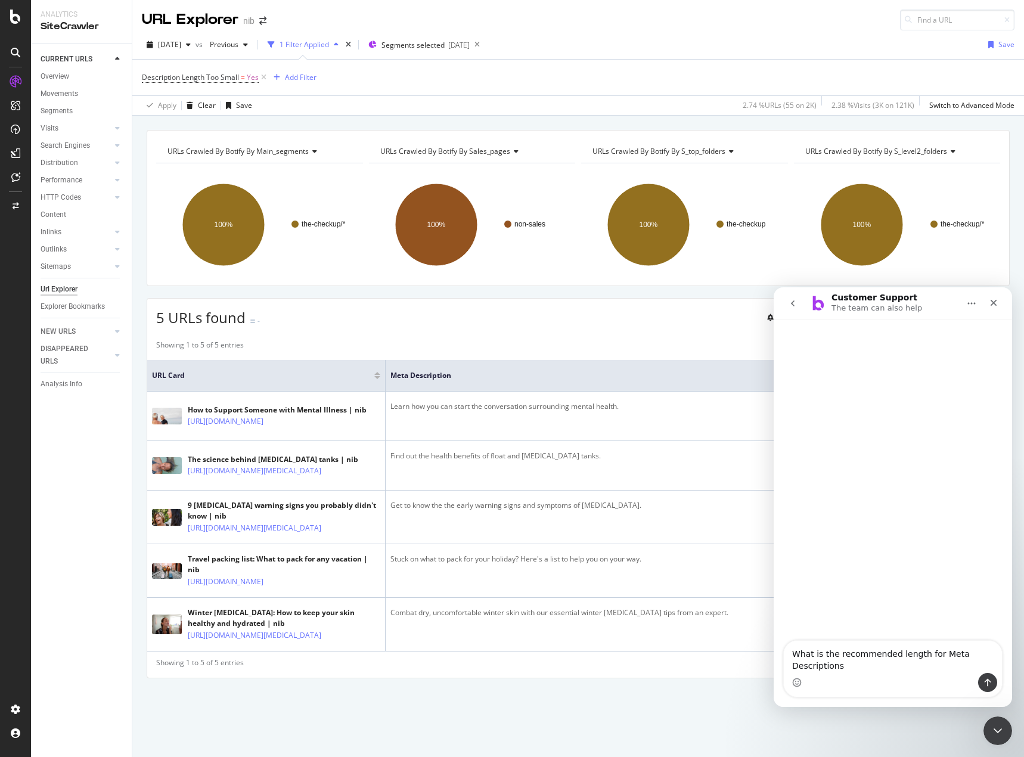
type textarea "What is the recommended length for Meta Descriptions?"
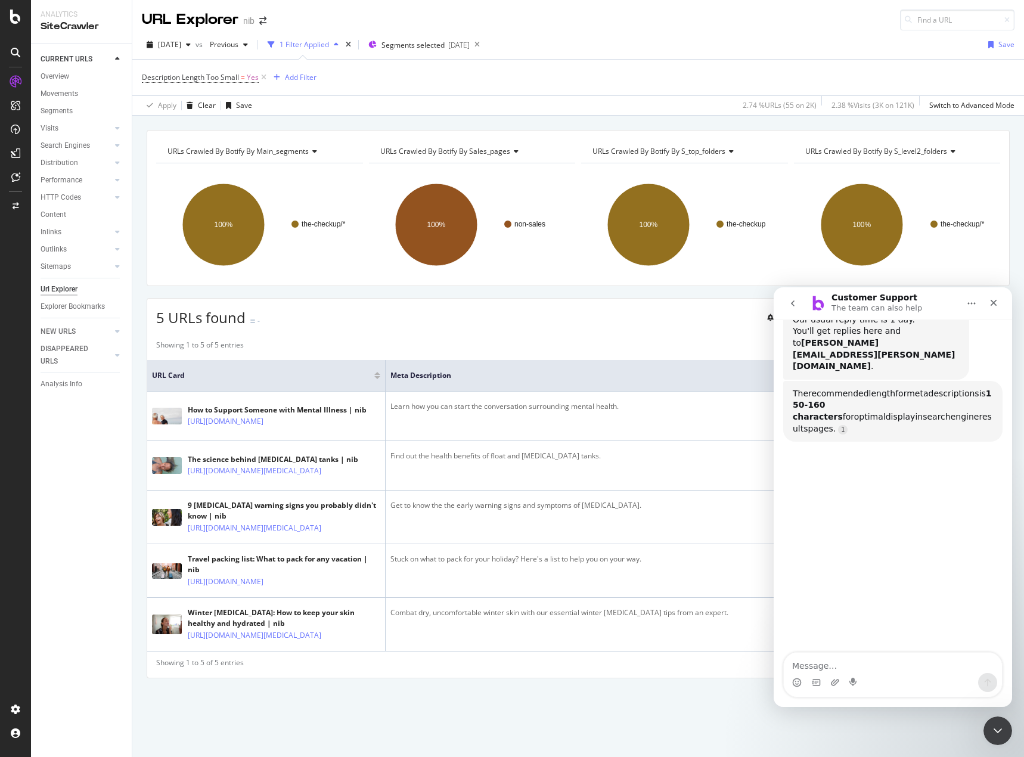
scroll to position [168, 0]
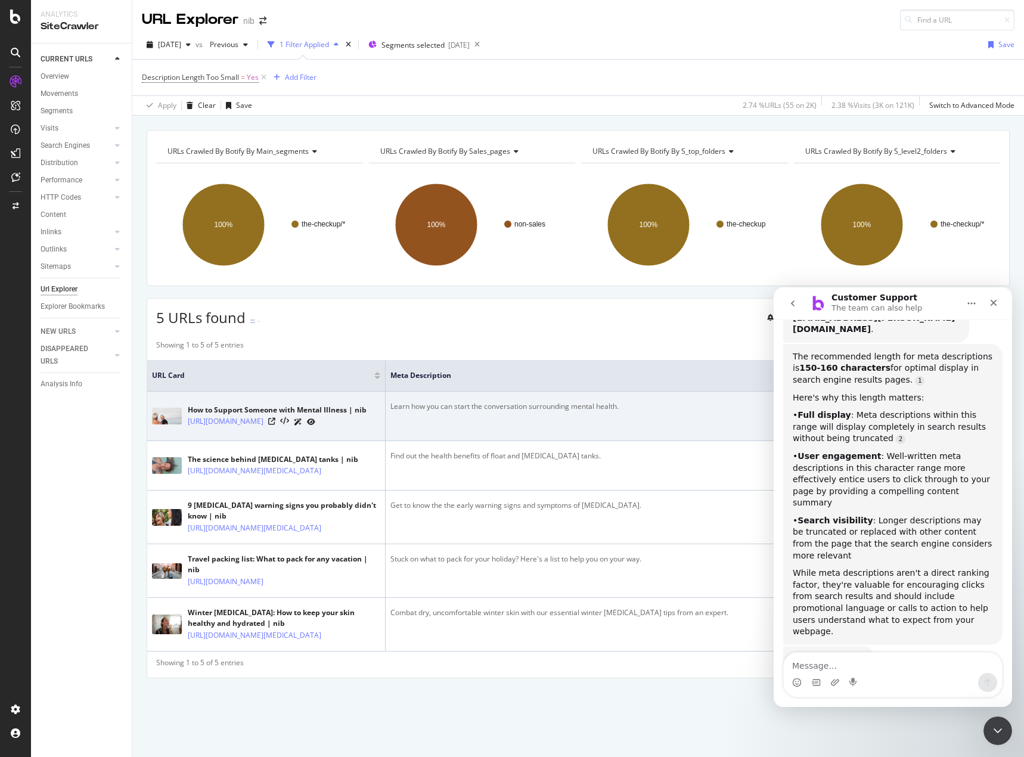
click at [592, 419] on td "Learn how you can start the conversation surrounding mental health." at bounding box center [604, 416] width 437 height 49
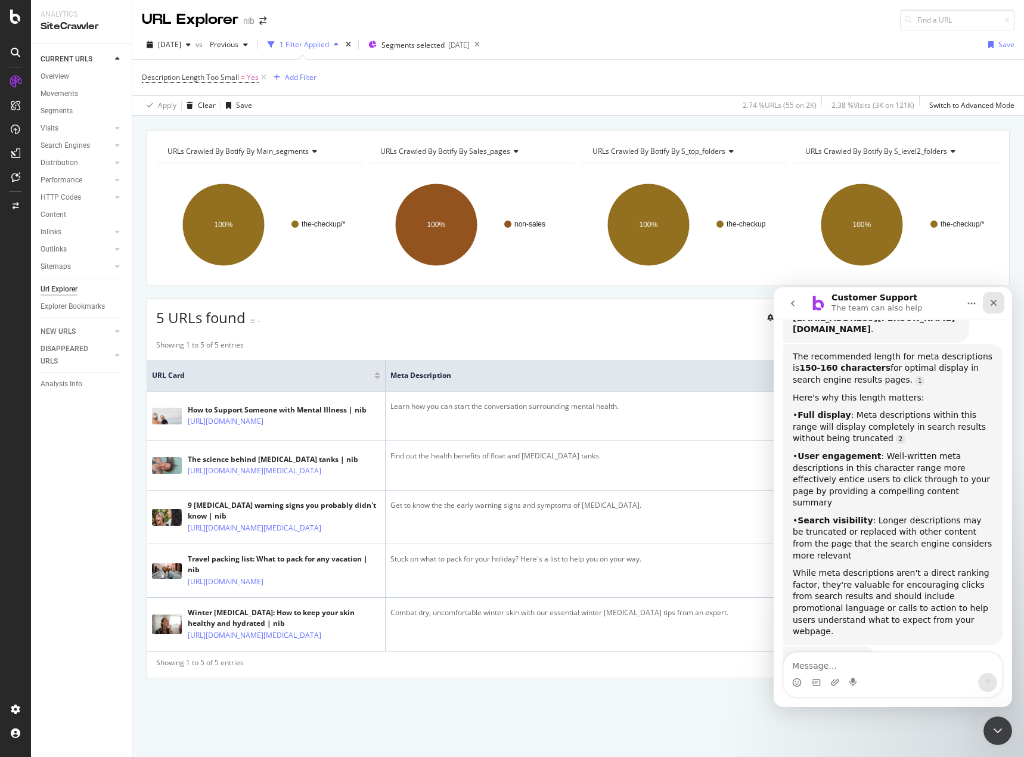
click at [995, 302] on icon "Close" at bounding box center [993, 303] width 7 height 7
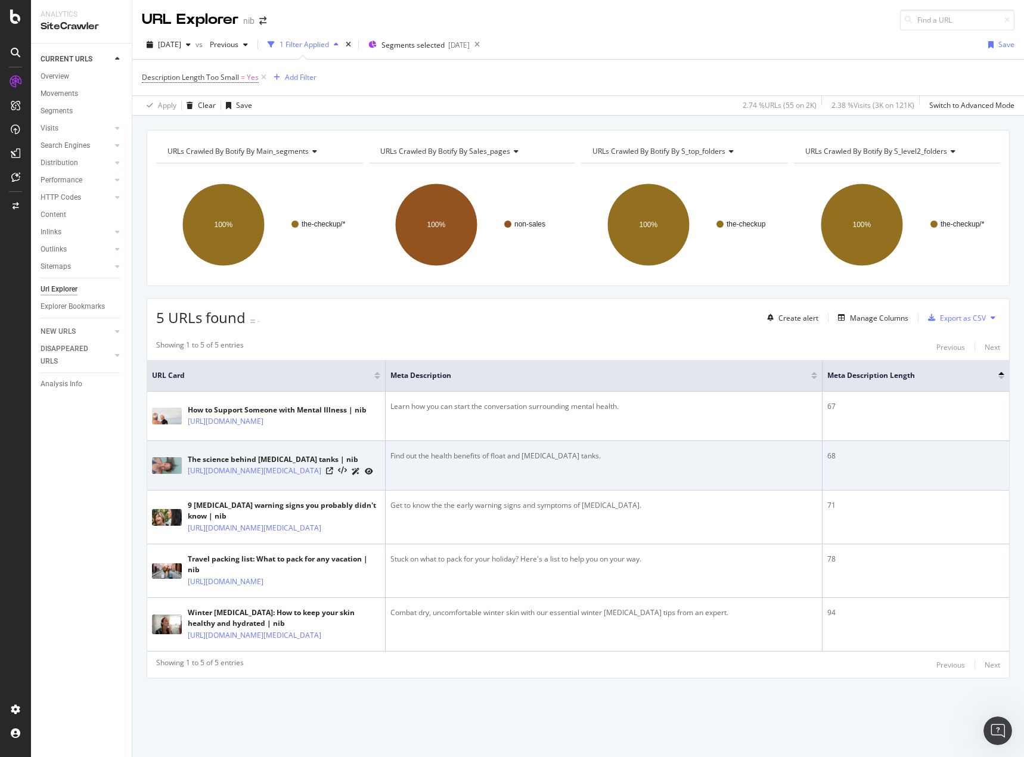
scroll to position [90, 0]
click at [333, 467] on icon at bounding box center [329, 470] width 7 height 7
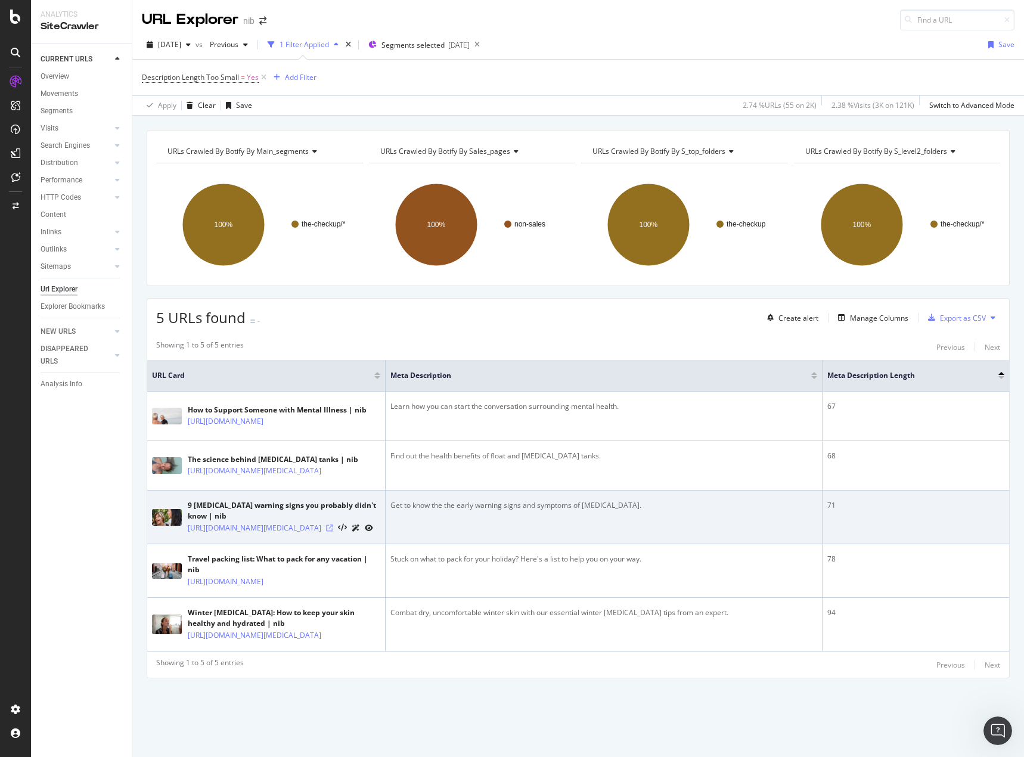
click at [333, 524] on icon at bounding box center [329, 527] width 7 height 7
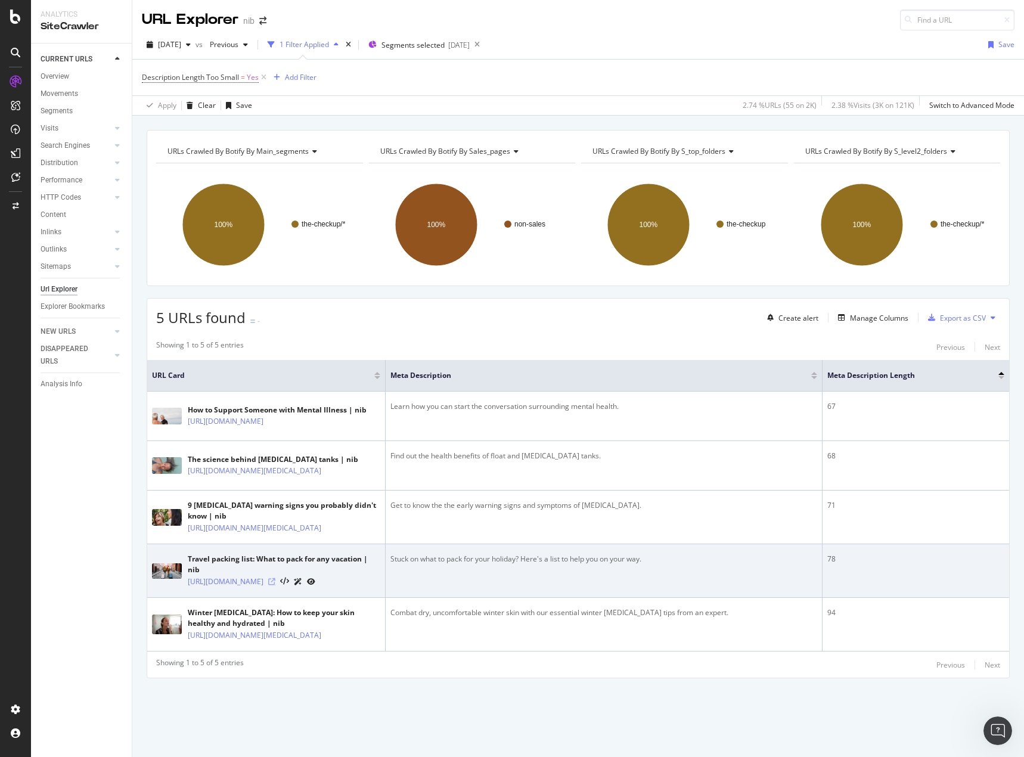
click at [275, 584] on icon at bounding box center [271, 581] width 7 height 7
click at [474, 554] on div "Stuck on what to pack for your holiday? Here's a list to help you on your way." at bounding box center [603, 559] width 427 height 11
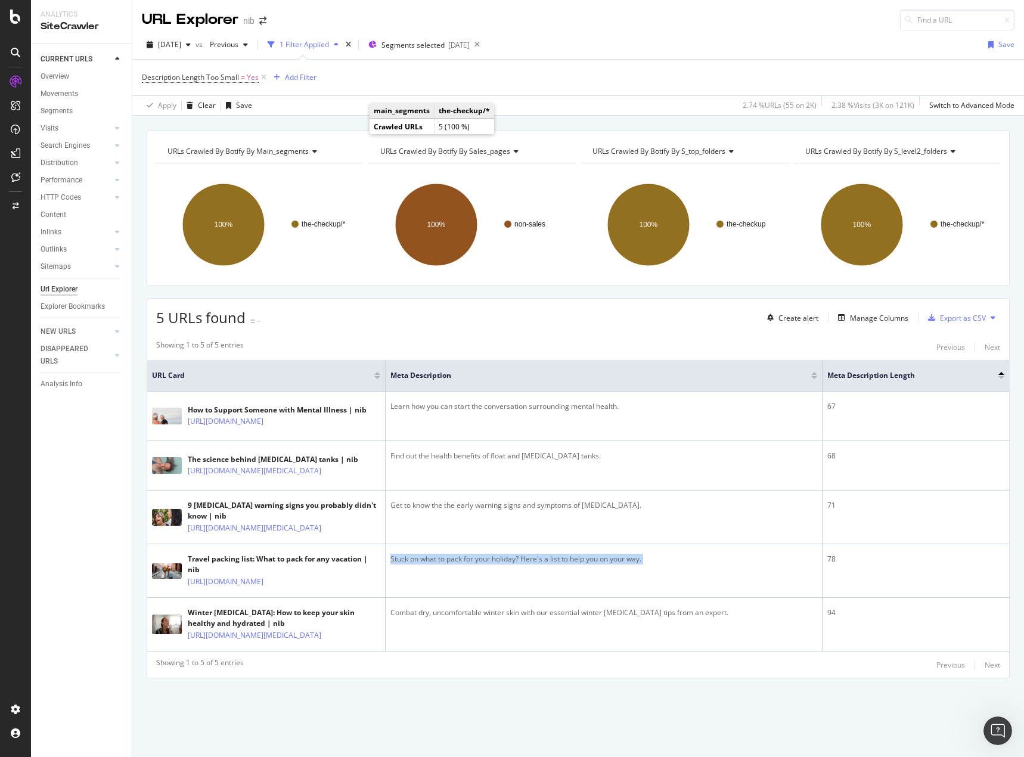
copy div "Stuck on what to pack for your holiday? Here's a list to help you on your way."
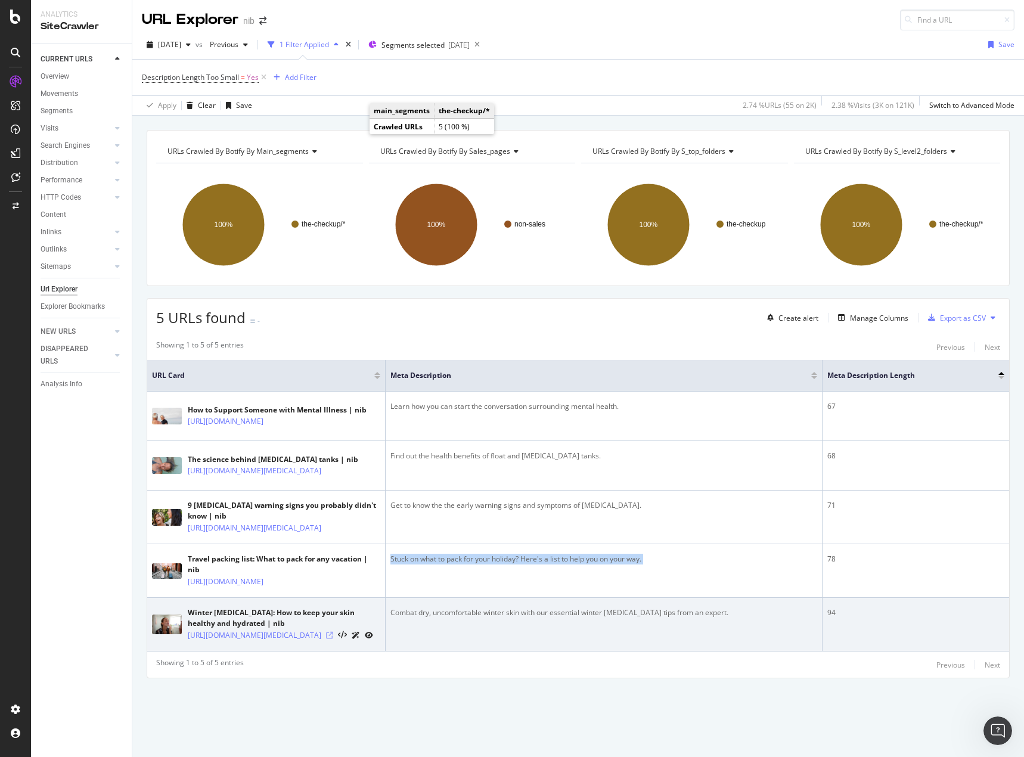
click at [333, 639] on icon at bounding box center [329, 635] width 7 height 7
click at [616, 618] on div "Combat dry, uncomfortable winter skin with our essential winter skin care tips …" at bounding box center [603, 612] width 427 height 11
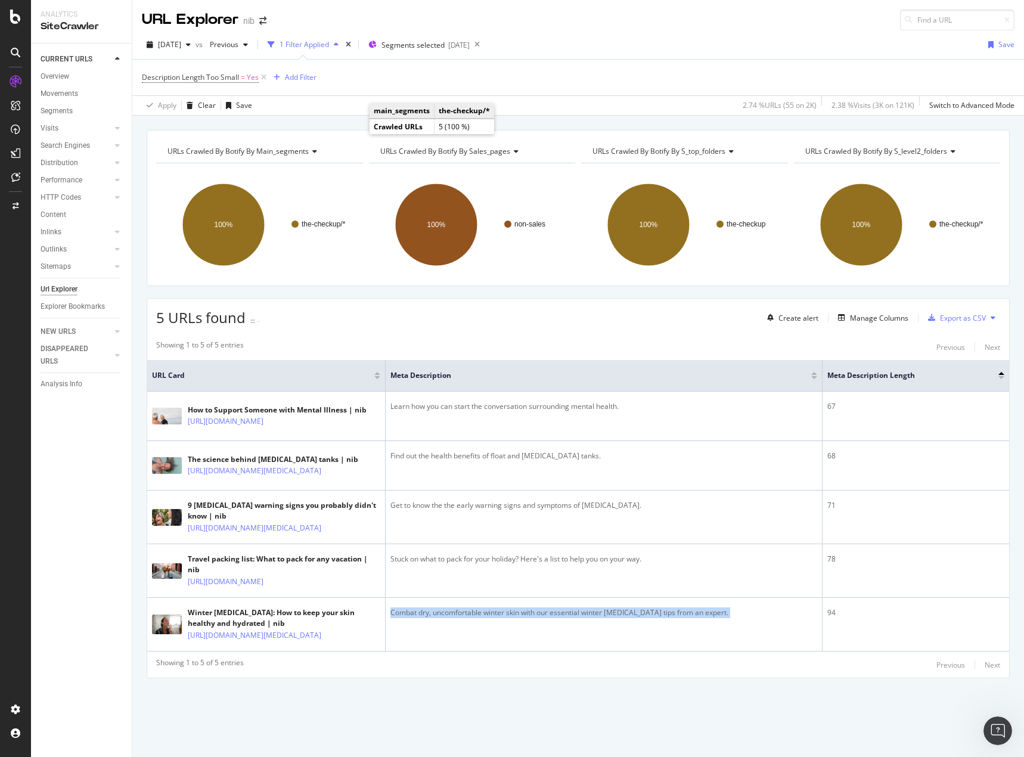
copy div "Combat dry, uncomfortable winter skin with our essential winter skin care tips …"
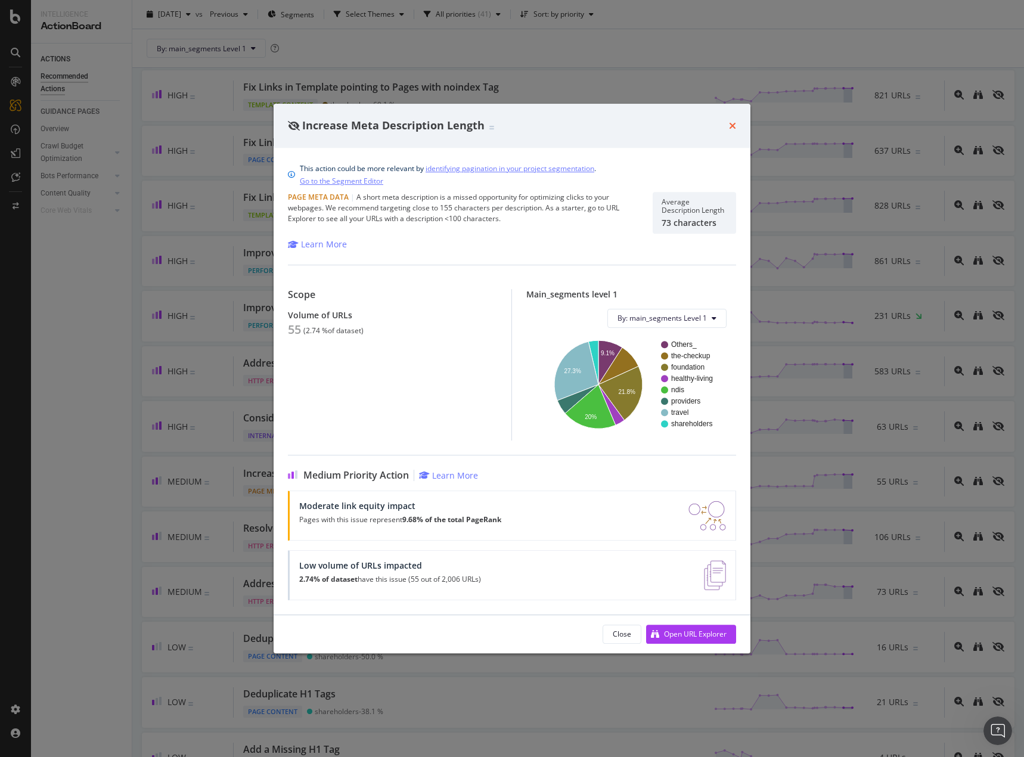
click at [729, 127] on icon "times" at bounding box center [732, 126] width 7 height 10
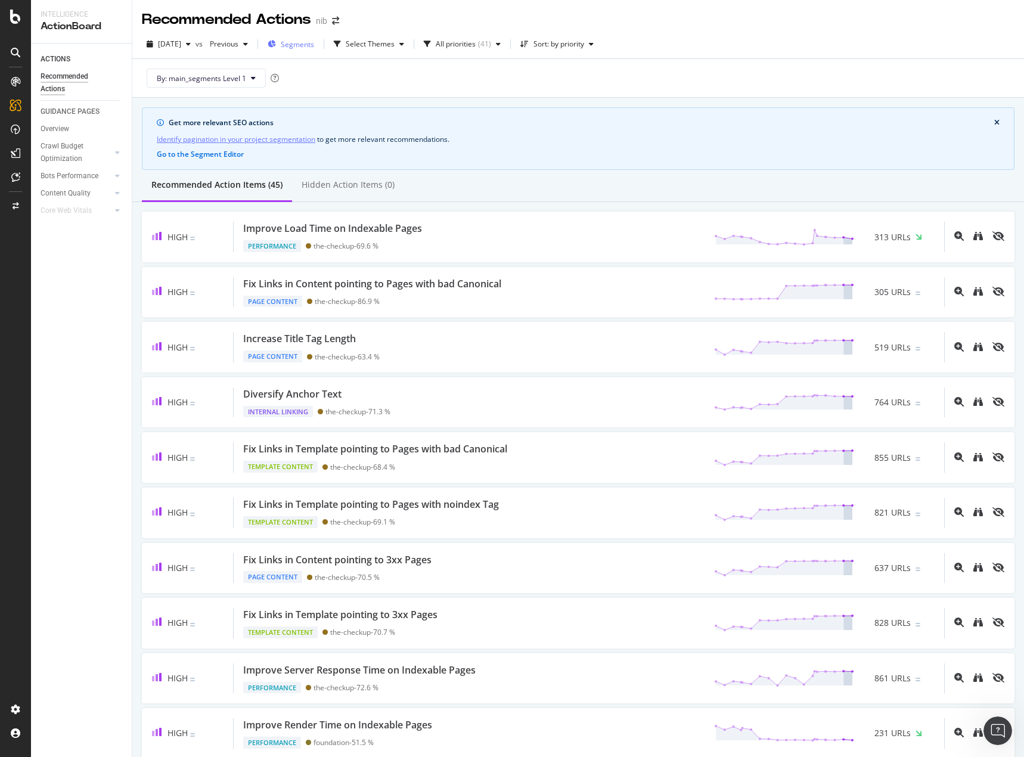
click at [314, 46] on span "Segments" at bounding box center [297, 44] width 33 height 10
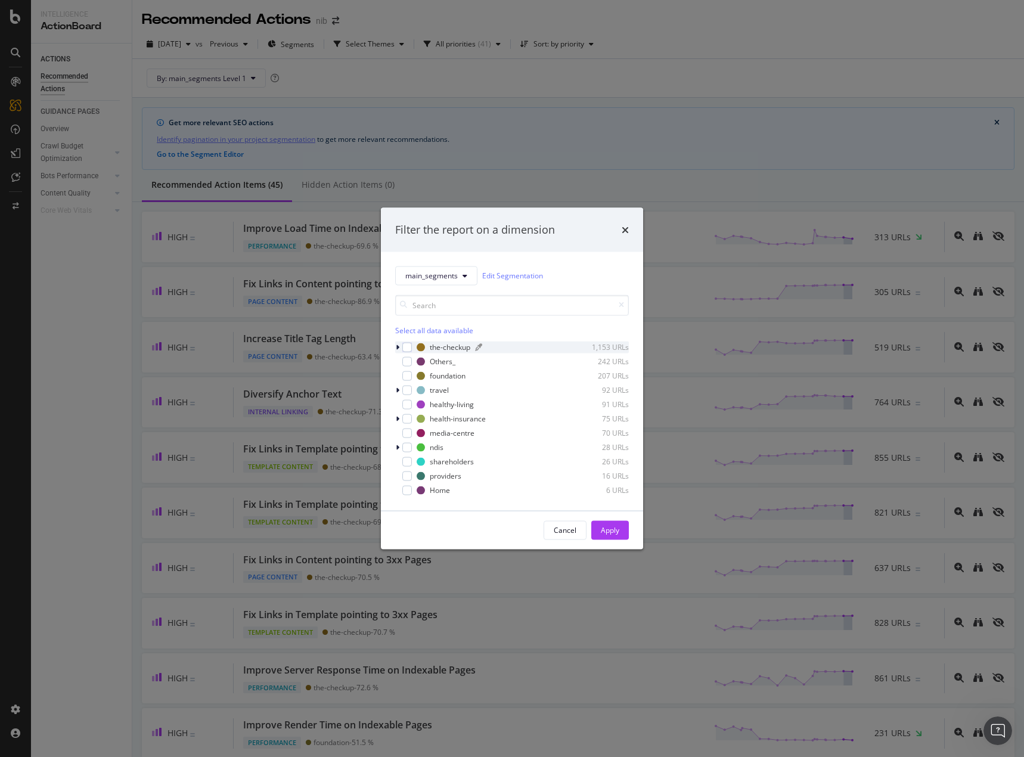
click at [446, 346] on div "the-checkup" at bounding box center [450, 347] width 41 height 10
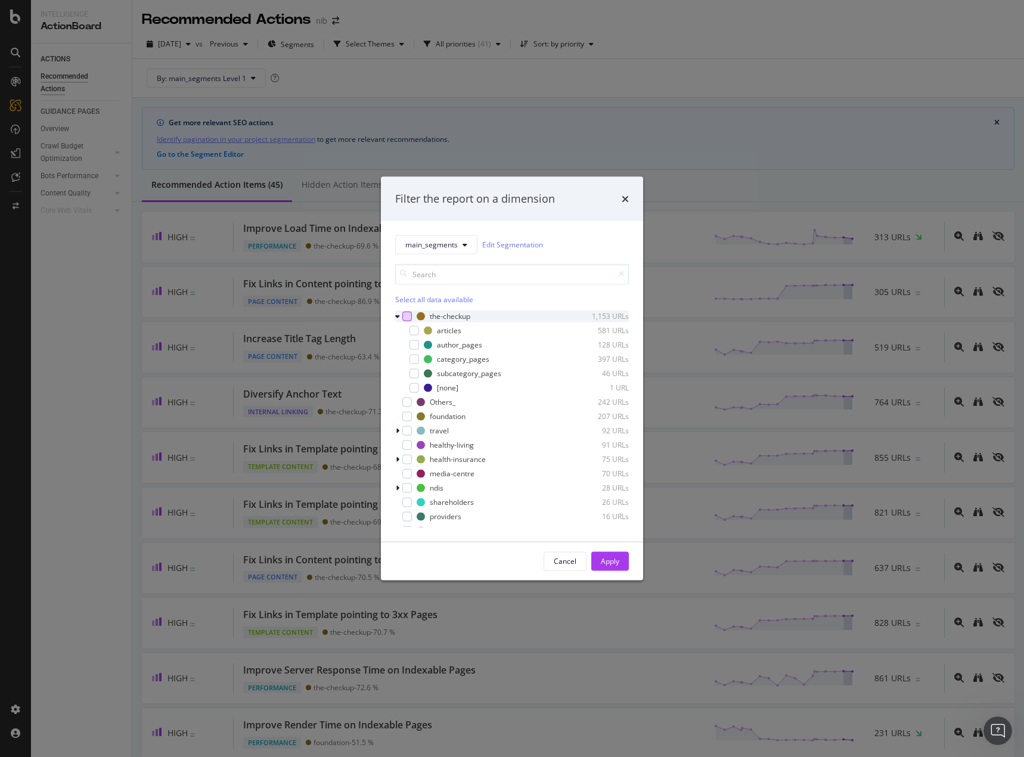
click at [406, 318] on div "modal" at bounding box center [407, 316] width 10 height 10
click at [618, 558] on div "Apply" at bounding box center [610, 561] width 18 height 10
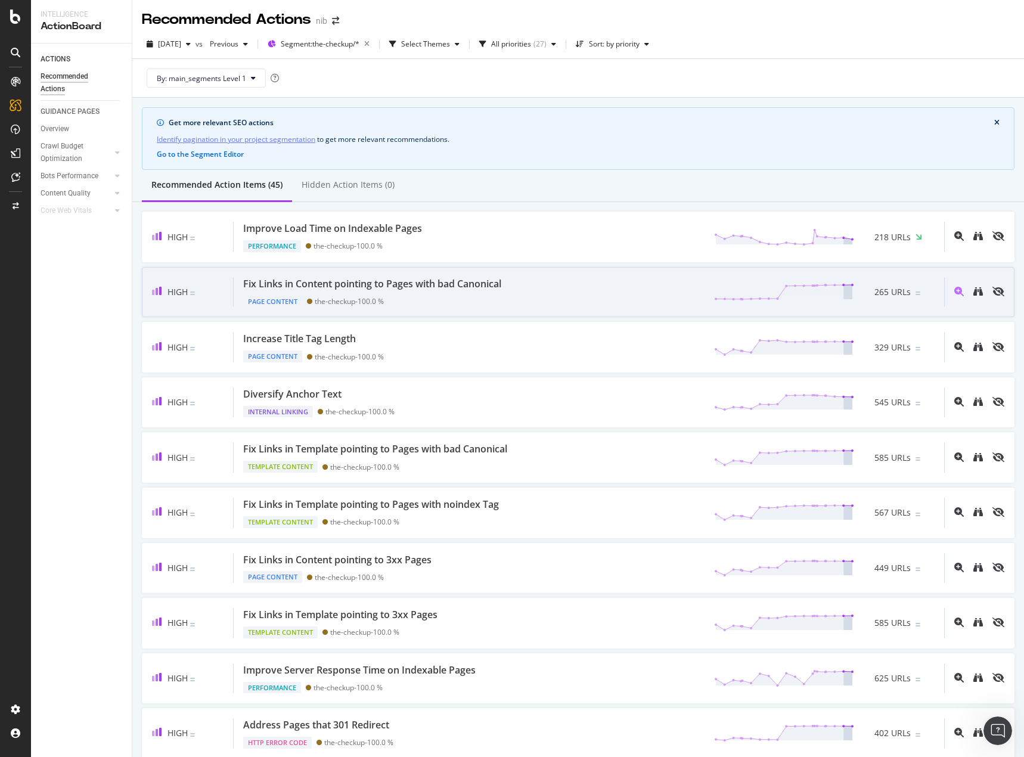
click at [467, 279] on div "Fix Links in Content pointing to Pages with bad Canonical" at bounding box center [372, 284] width 258 height 14
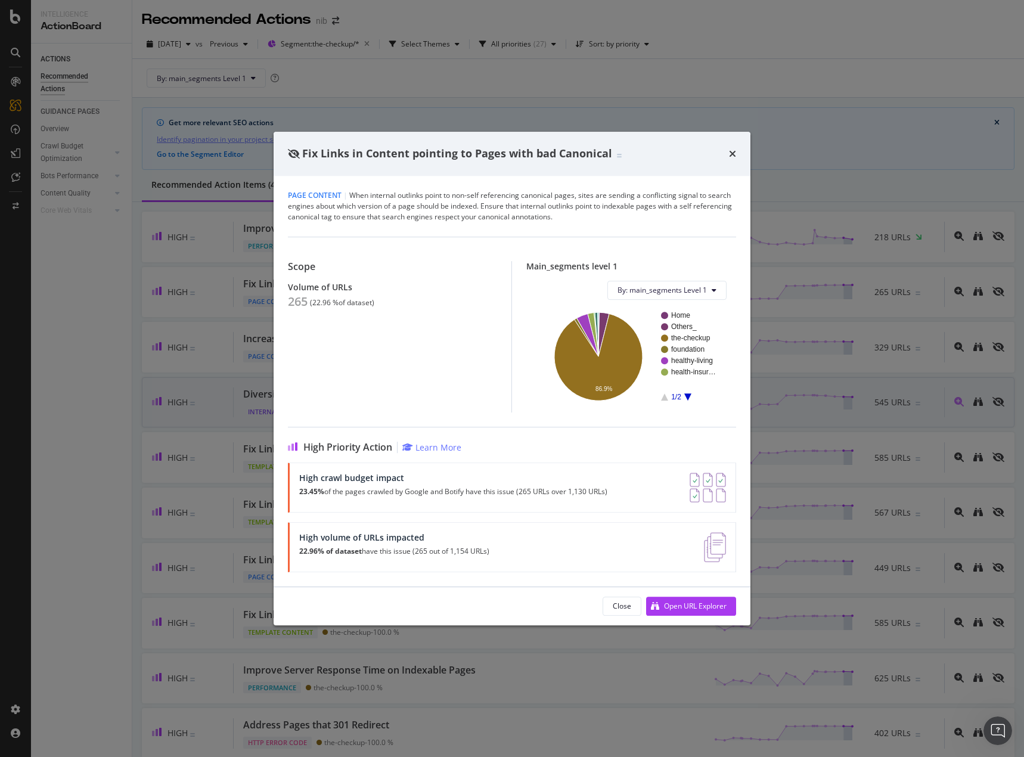
click at [732, 151] on icon "times" at bounding box center [732, 154] width 7 height 10
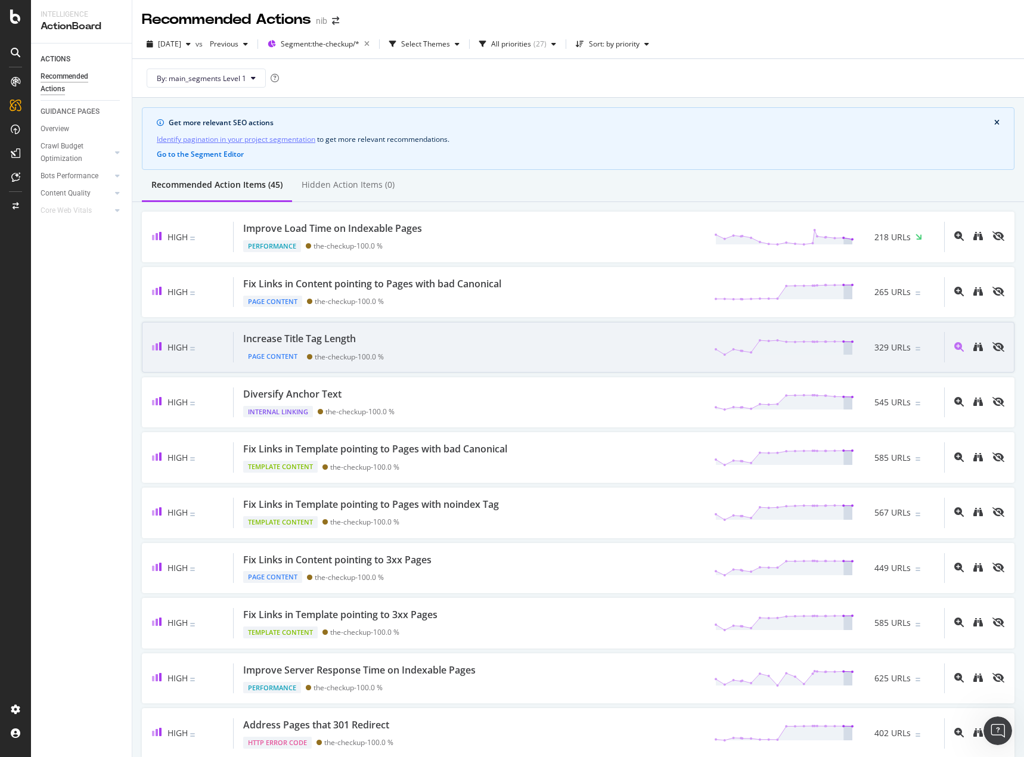
click at [421, 341] on div "Increase Title Tag Length Page Content the-checkup - 100.0 % 329 URLs" at bounding box center [589, 347] width 710 height 30
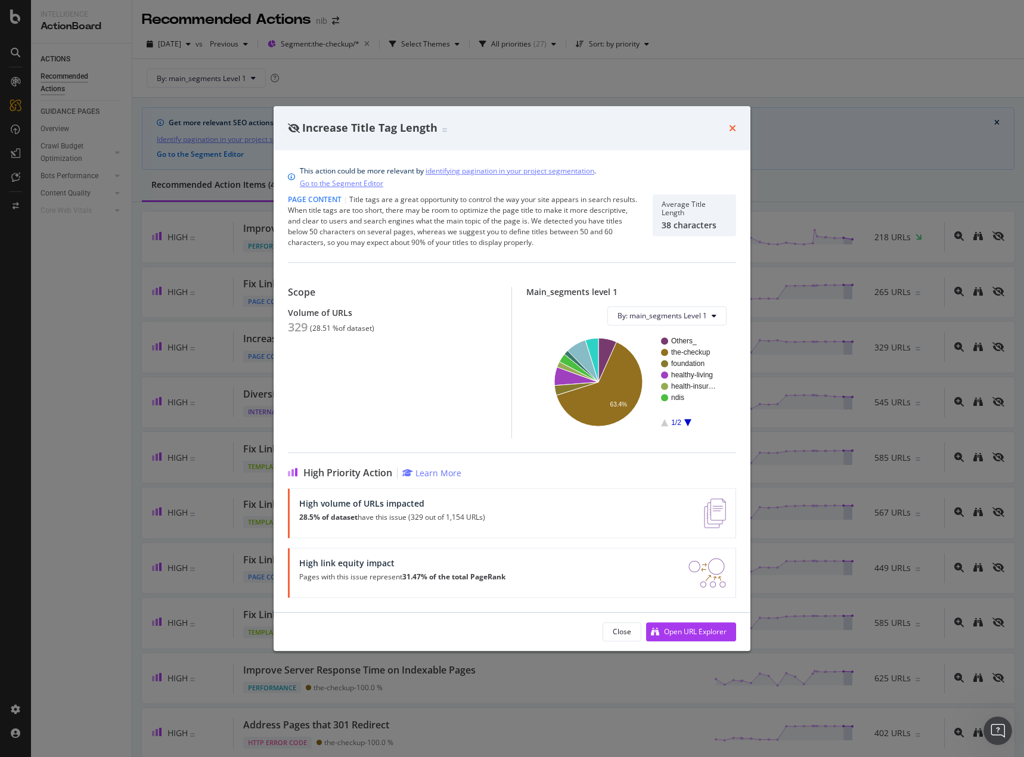
click at [732, 131] on icon "times" at bounding box center [732, 128] width 7 height 10
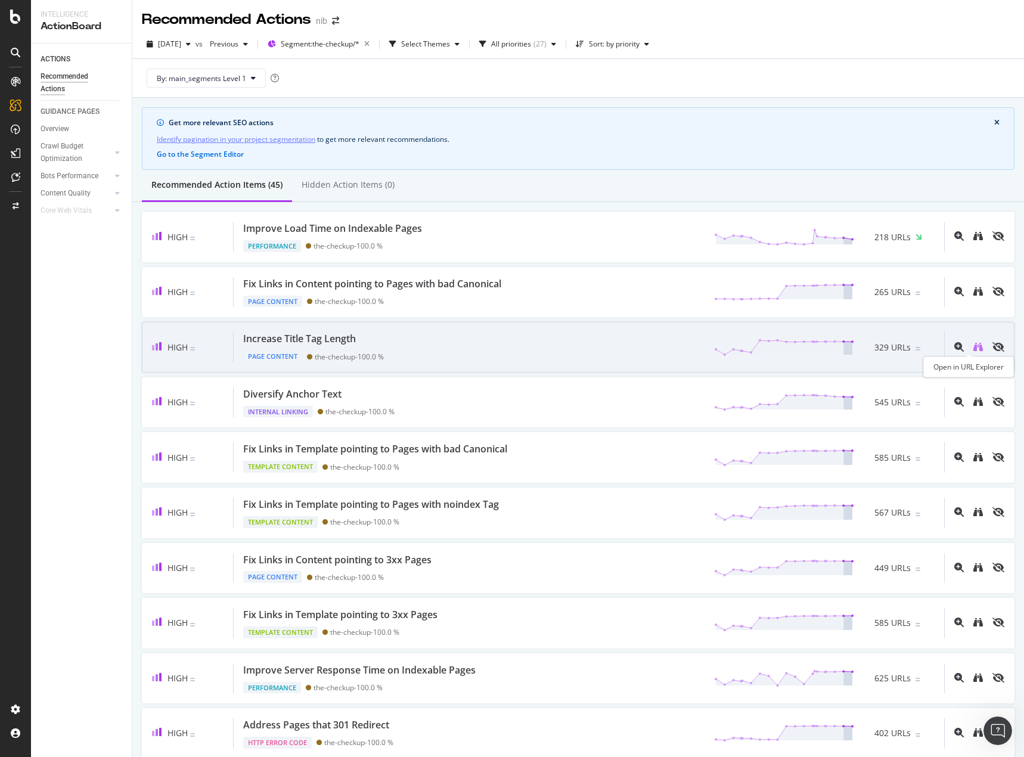
click at [973, 342] on icon "binoculars" at bounding box center [978, 347] width 10 height 10
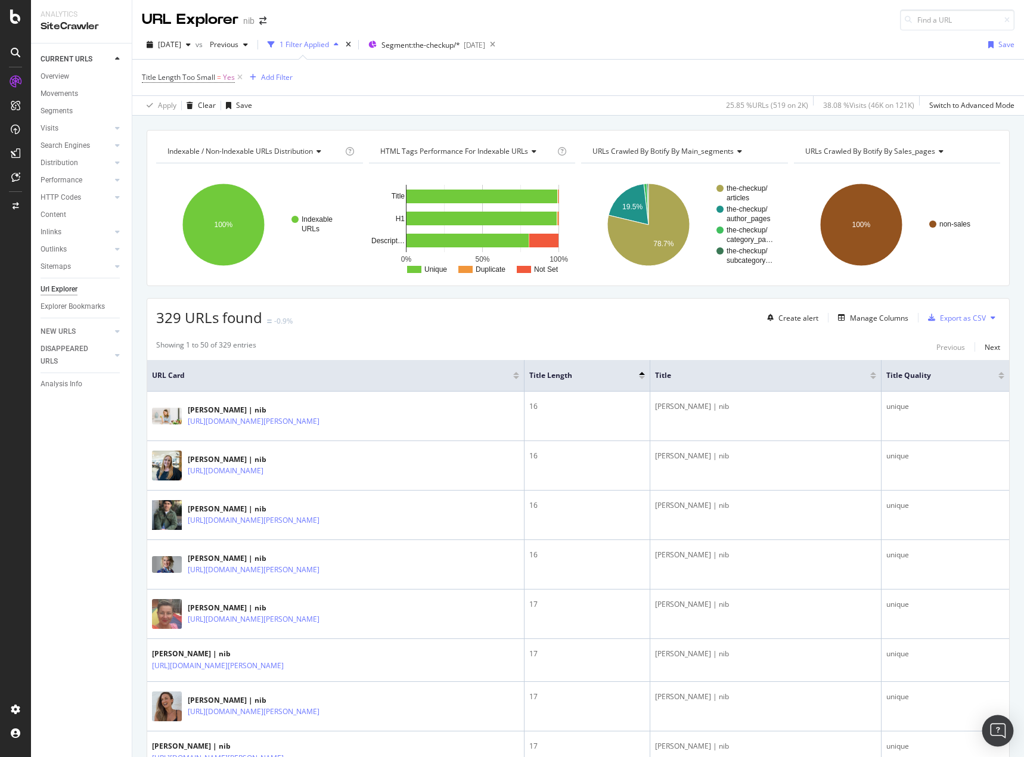
click at [999, 725] on img "Open Intercom Messenger" at bounding box center [997, 730] width 15 height 15
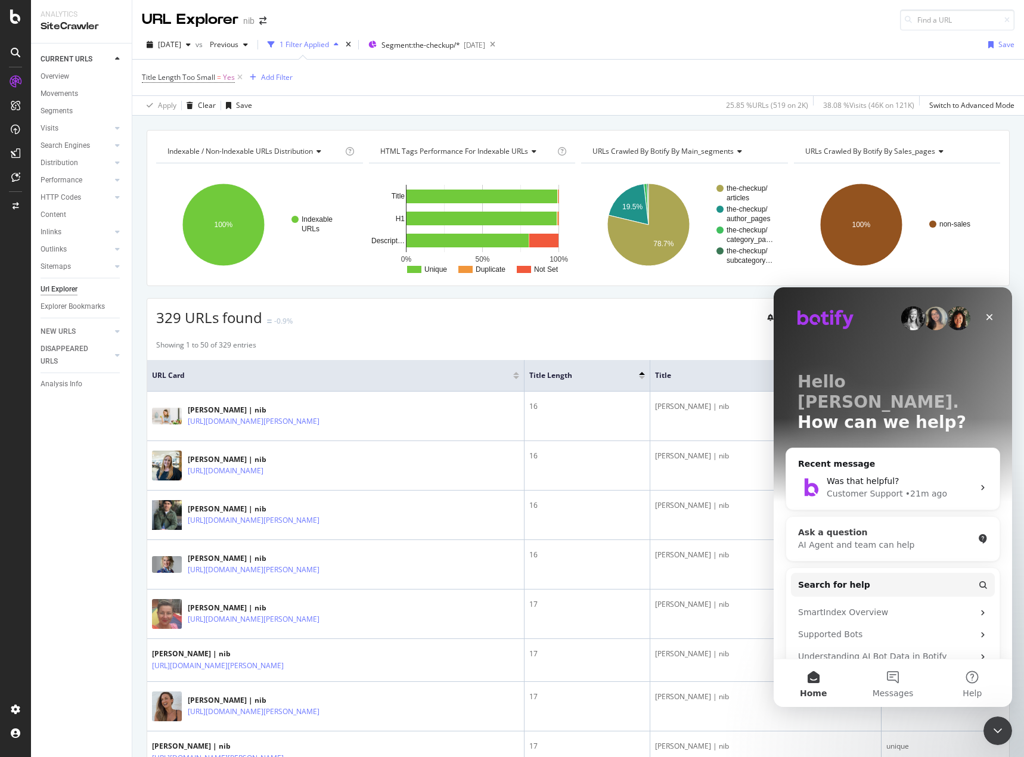
click at [893, 526] on div "Ask a question" at bounding box center [885, 532] width 175 height 13
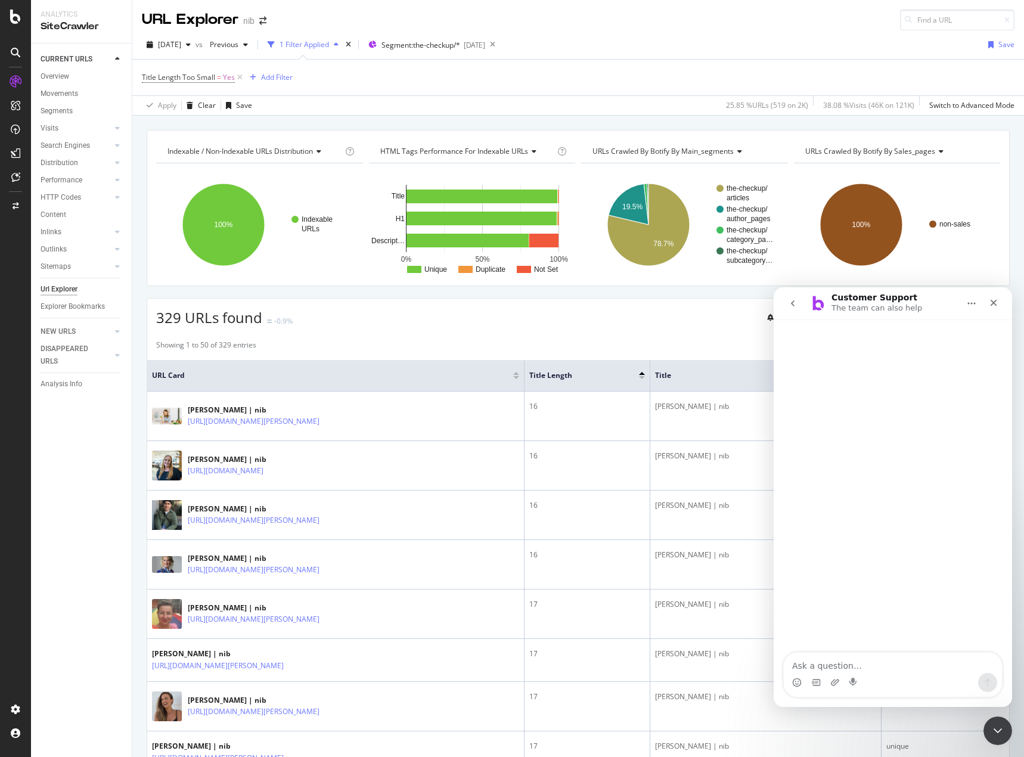
type textarea "h"
type textarea "What is the recommended title tag length"
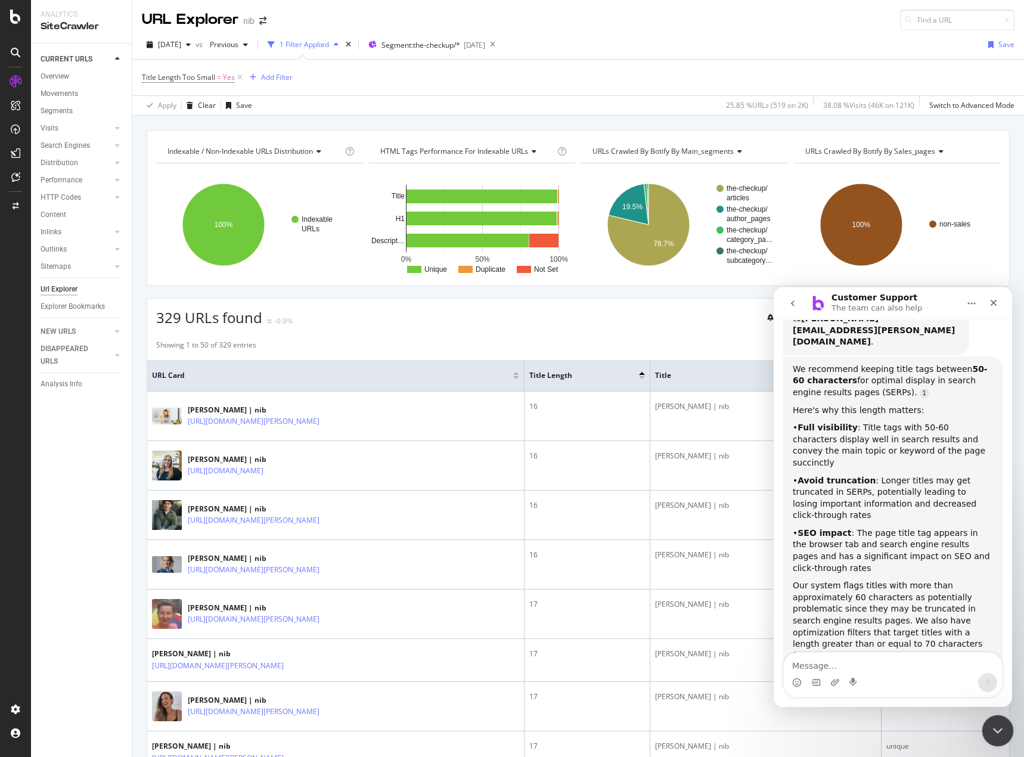
scroll to position [151, 0]
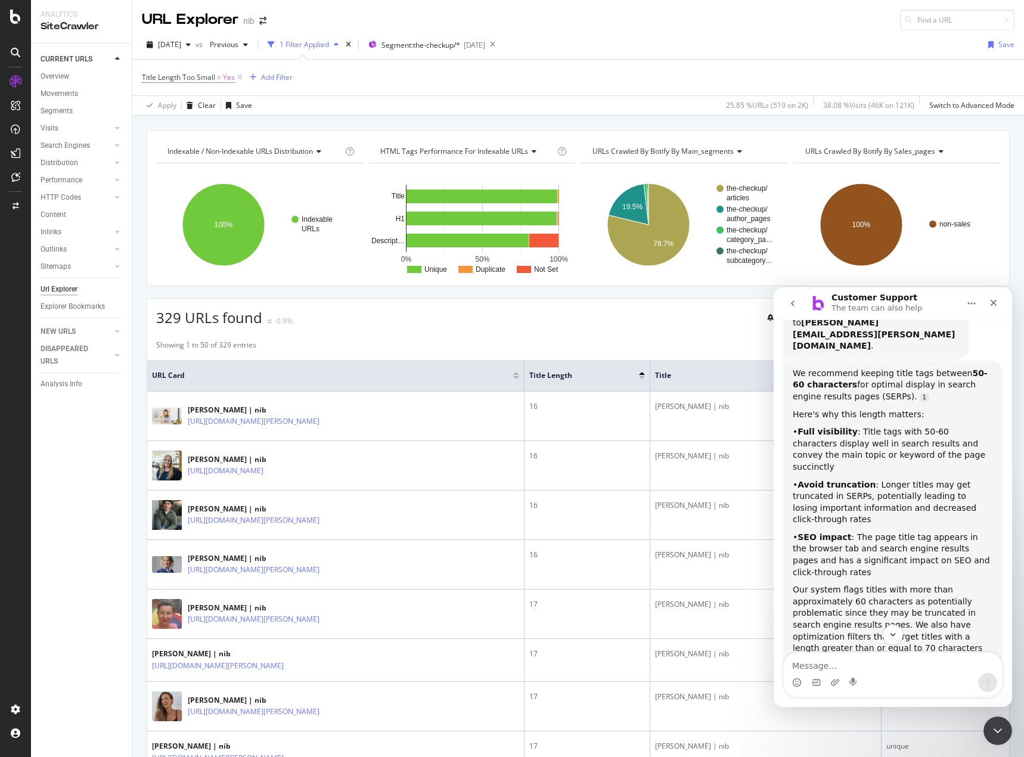
click at [45, 529] on div "CURRENT URLS Overview Movements Segments Visits Analysis Orphan URLs Search Eng…" at bounding box center [81, 400] width 101 height 713
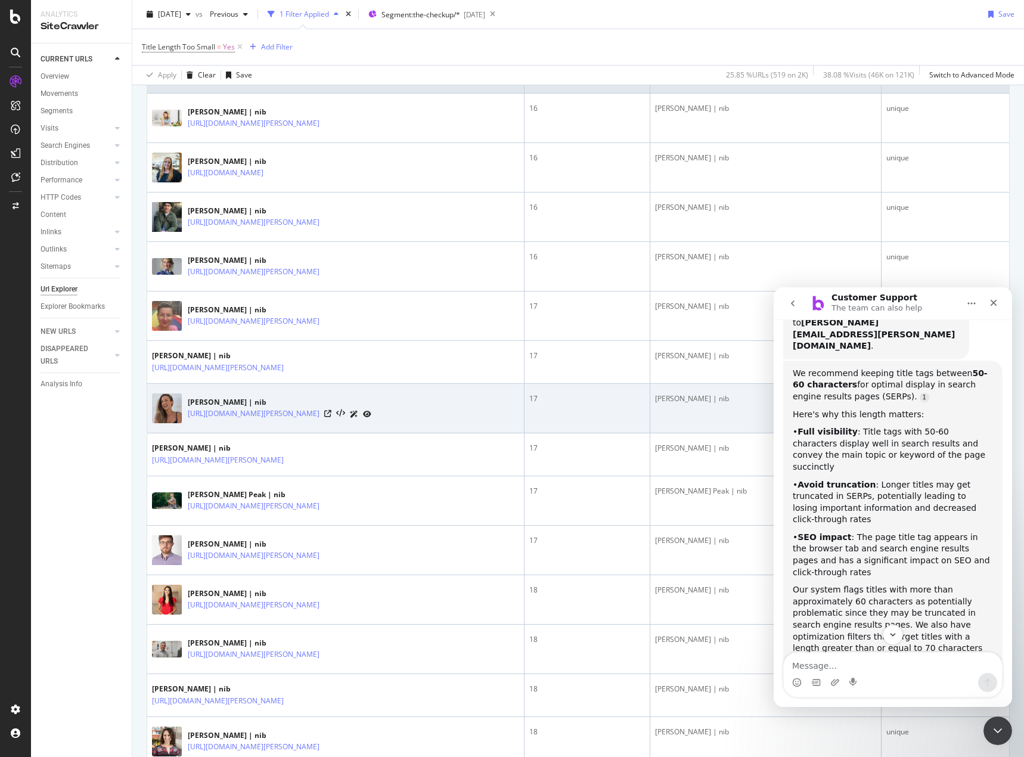
scroll to position [0, 0]
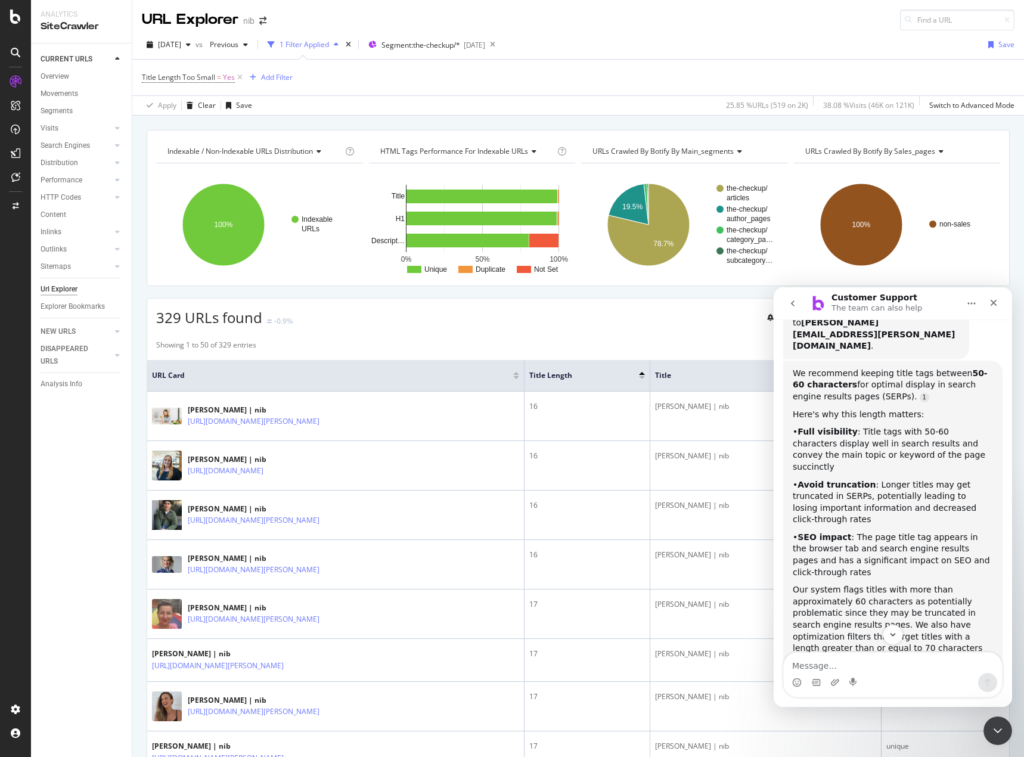
click at [329, 48] on div "1 Filter Applied" at bounding box center [303, 44] width 49 height 10
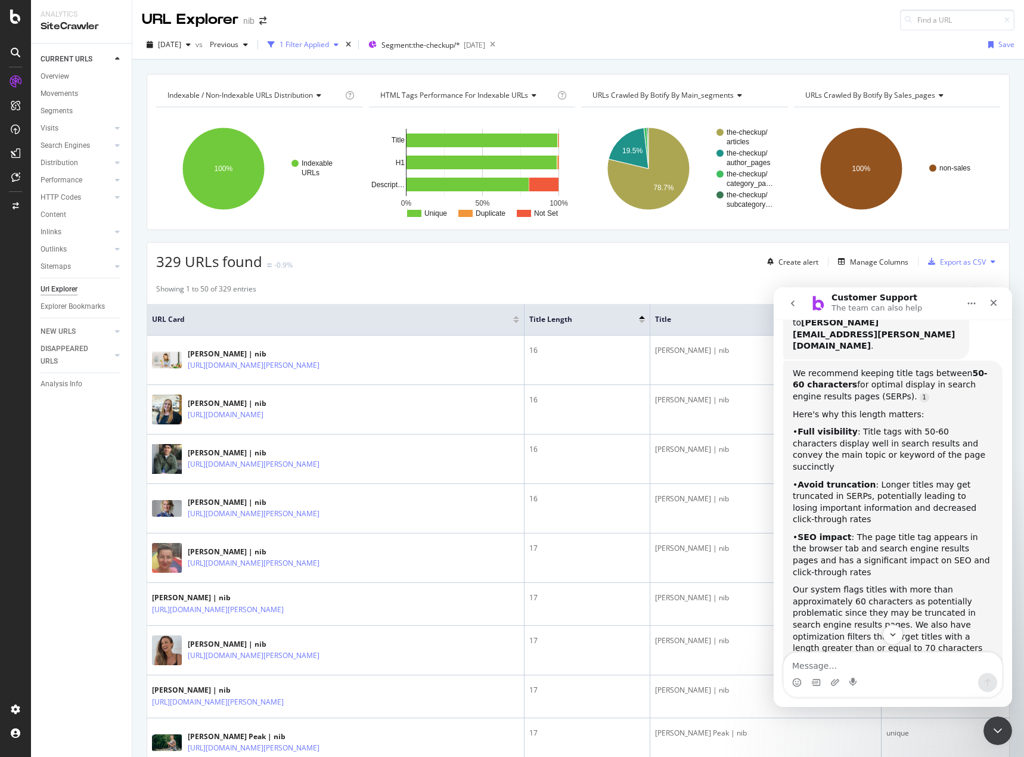
click at [329, 48] on div "1 Filter Applied" at bounding box center [303, 44] width 49 height 10
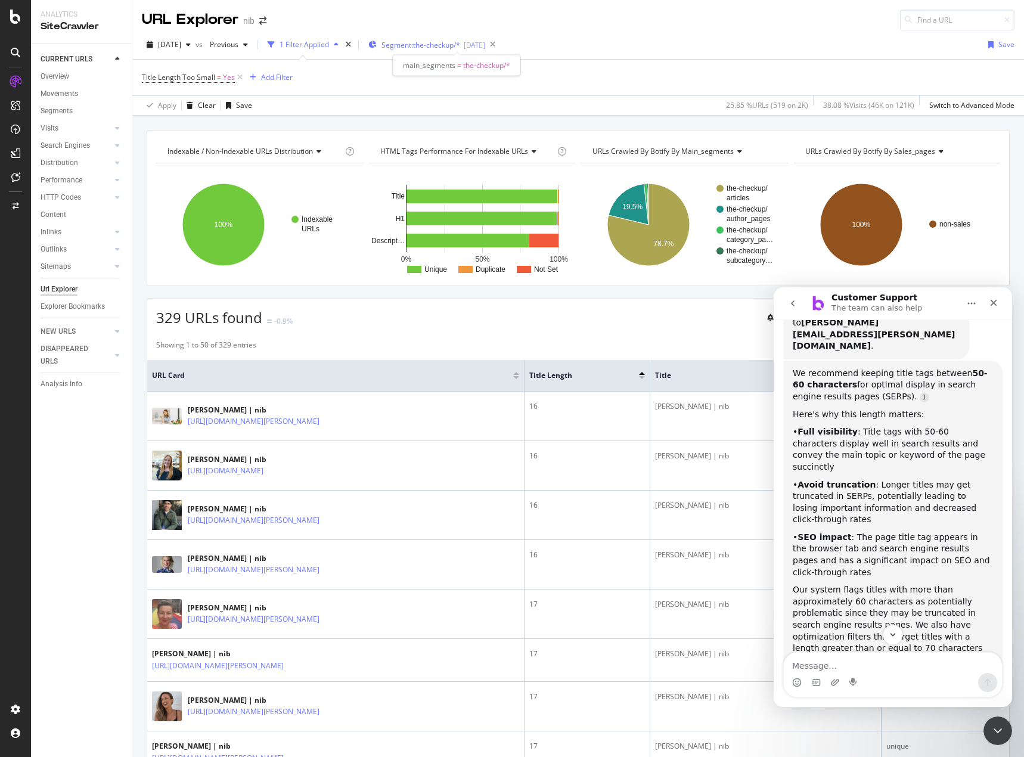
click at [436, 46] on span "Segment: the-checkup/*" at bounding box center [420, 45] width 79 height 10
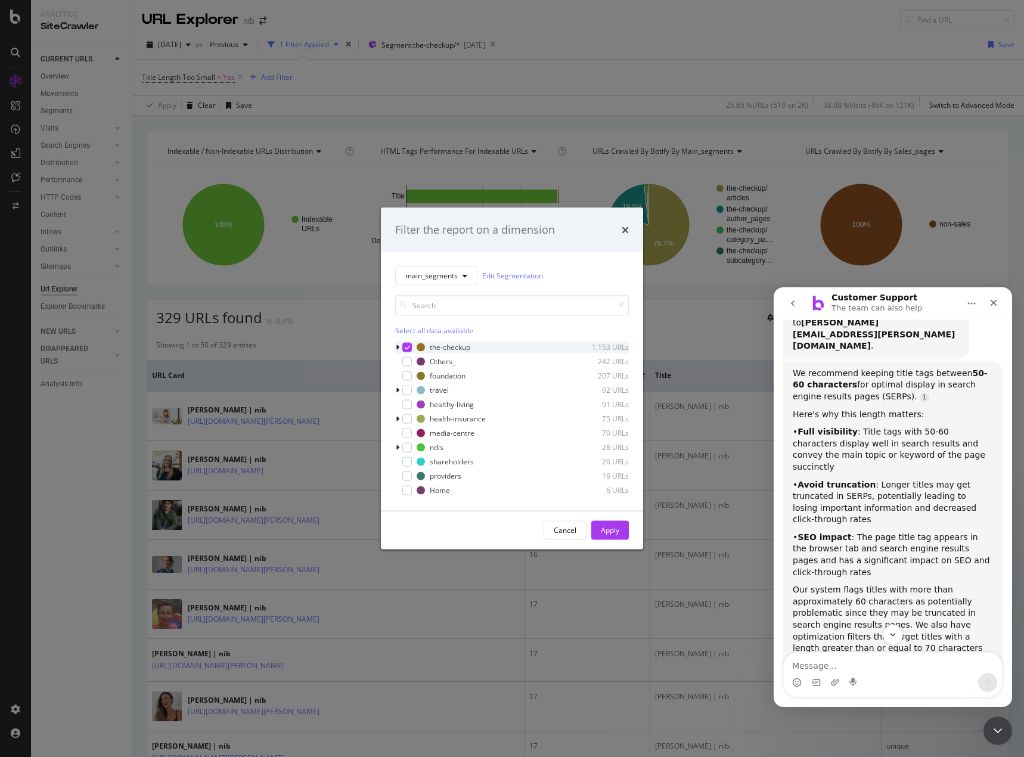
click at [396, 346] on icon "modal" at bounding box center [398, 346] width 4 height 7
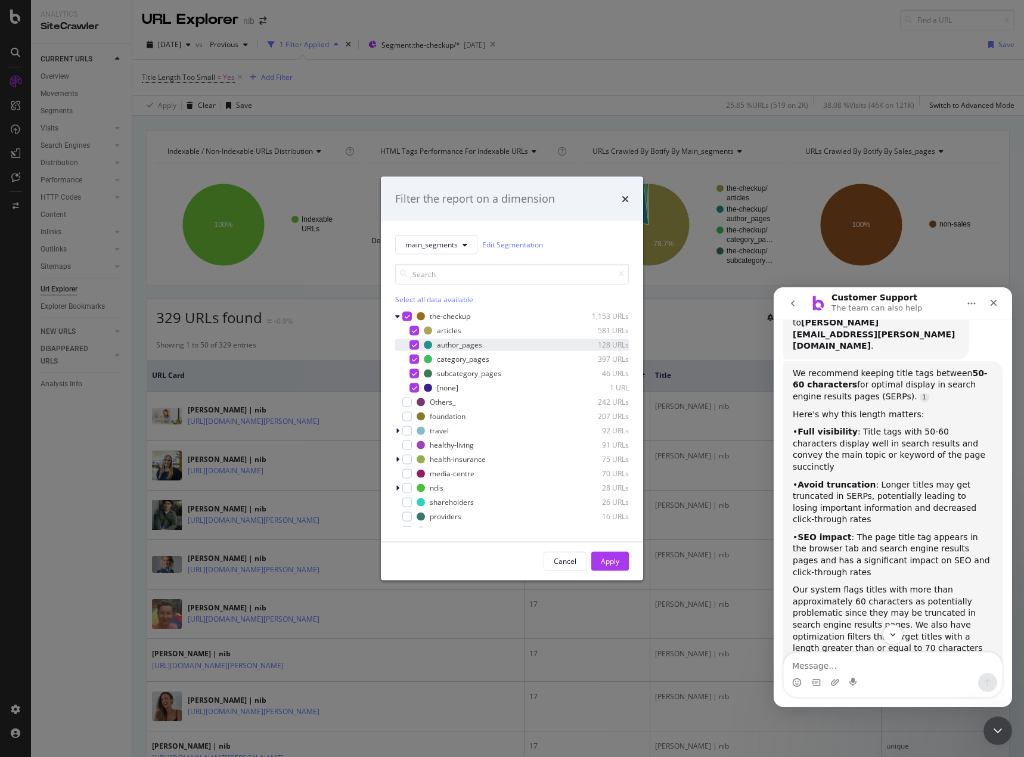
click at [413, 342] on icon "modal" at bounding box center [414, 344] width 5 height 6
click at [605, 567] on div "Apply" at bounding box center [610, 561] width 18 height 18
